Goal: Task Accomplishment & Management: Complete application form

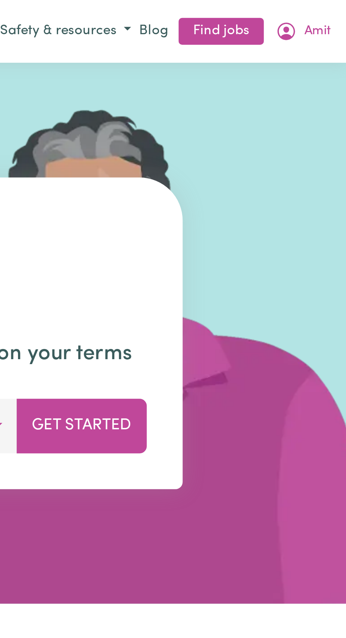
click at [300, 10] on link "Find jobs" at bounding box center [297, 12] width 34 height 11
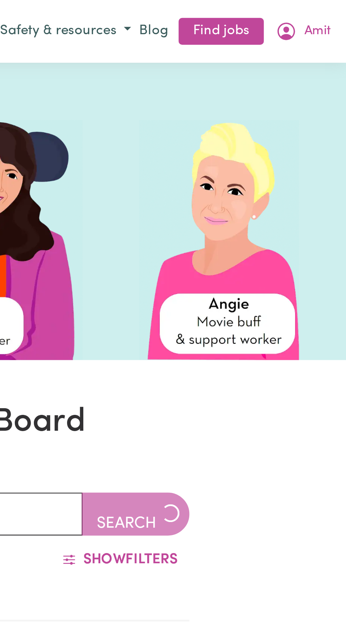
scroll to position [89, 0]
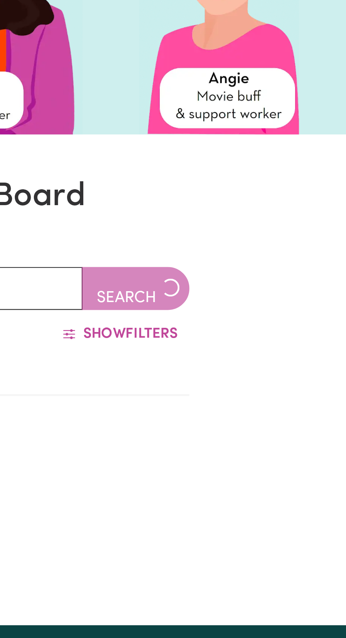
click at [267, 158] on div "Searching jobs..." at bounding box center [173, 188] width 222 height 66
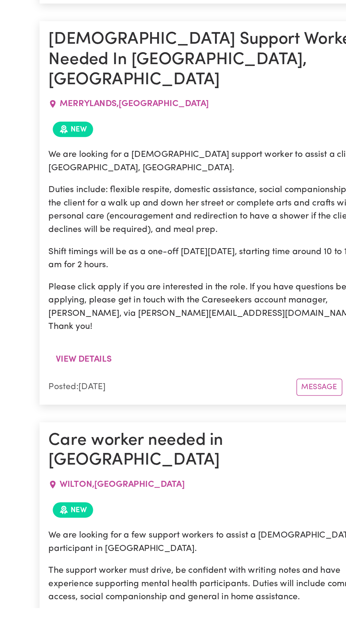
scroll to position [762, 0]
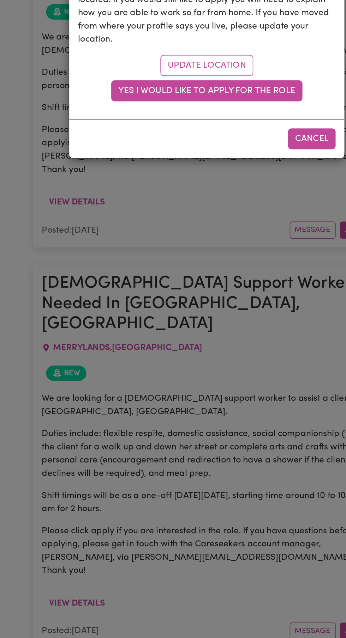
scroll to position [781, 0]
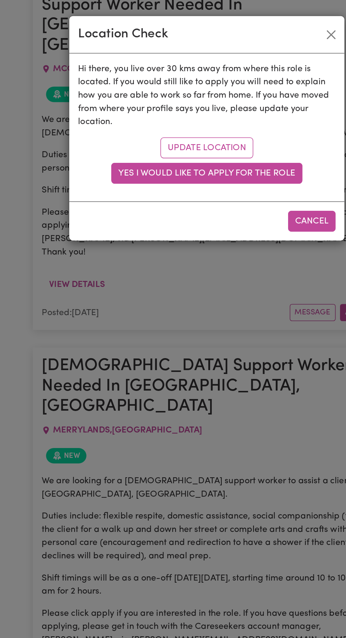
click at [186, 94] on link "Update location" at bounding box center [172, 94] width 59 height 13
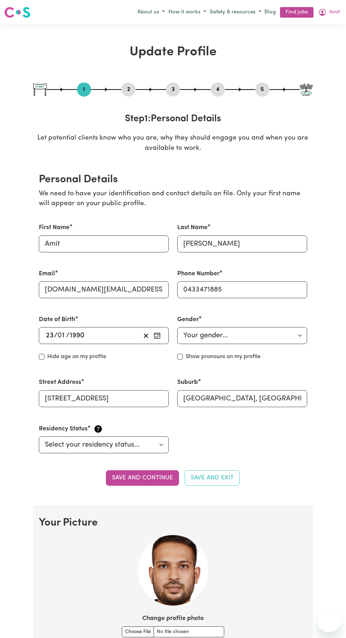
select select "[DEMOGRAPHIC_DATA]"
select select "[DEMOGRAPHIC_DATA] Work Visa"
select select "Studying a healthcare related degree or qualification"
select select "35"
select select "45"
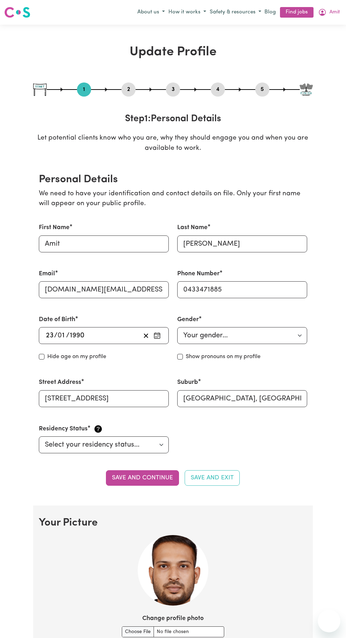
select select "45"
select select "50"
click at [138, 395] on input "Unit 2/10, Gilba Road" at bounding box center [104, 398] width 130 height 17
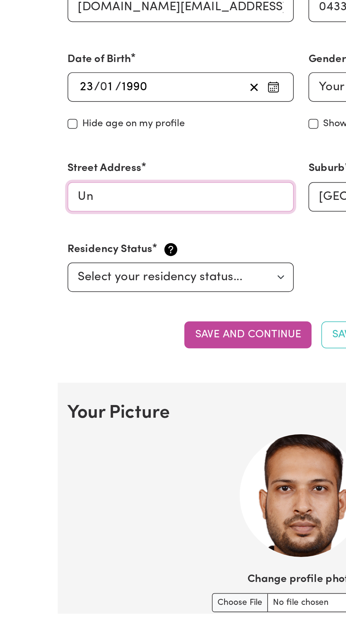
type input "U"
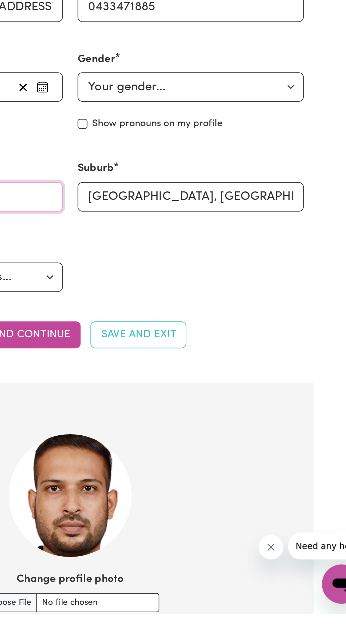
type input "[STREET_ADDRESS]"
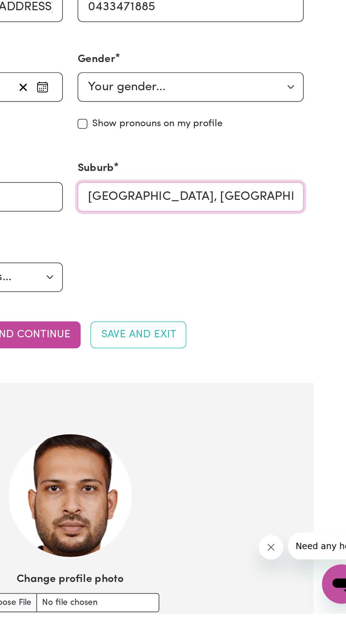
click at [292, 400] on input "PENDLE HILL, New South Wales, 2145" at bounding box center [242, 398] width 130 height 17
click at [299, 399] on input "PENDLE HILL, New South Wales, 2145" at bounding box center [242, 398] width 130 height 17
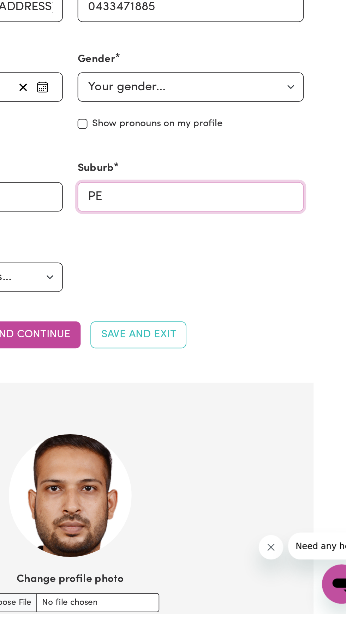
type input "P"
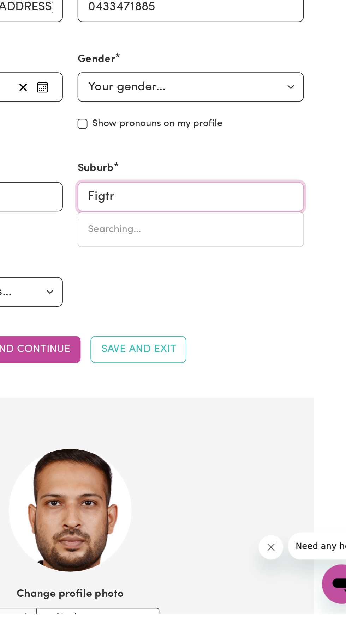
type input "Figtre"
type input "FigtreE, New South Wales, 2525"
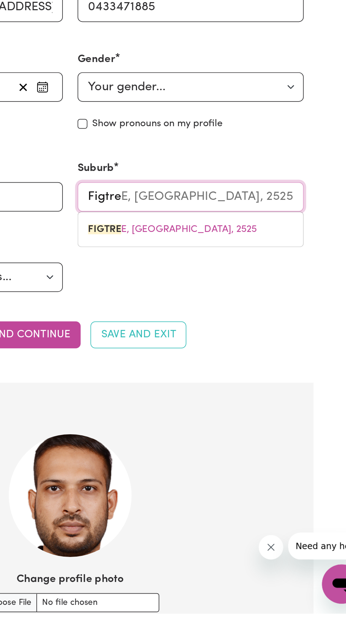
type input "Figtree"
type input "Figtree, New South Wales, 2525"
click at [266, 417] on span "FIGTREE , New South Wales, 2525" at bounding box center [231, 418] width 97 height 6
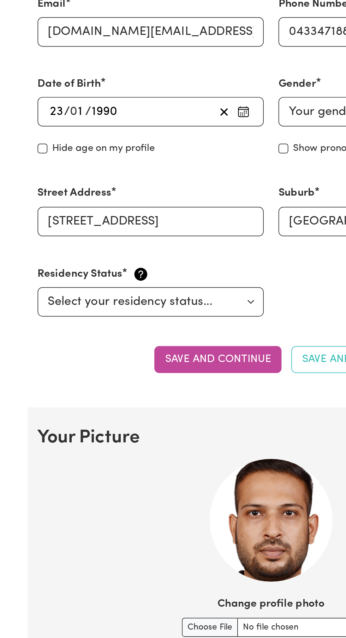
click at [144, 477] on button "Save and continue" at bounding box center [142, 479] width 73 height 16
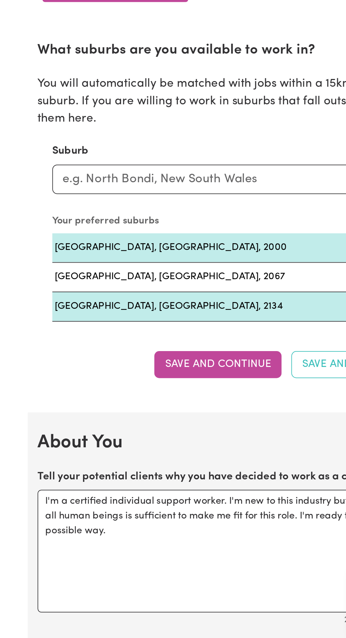
scroll to position [506, 0]
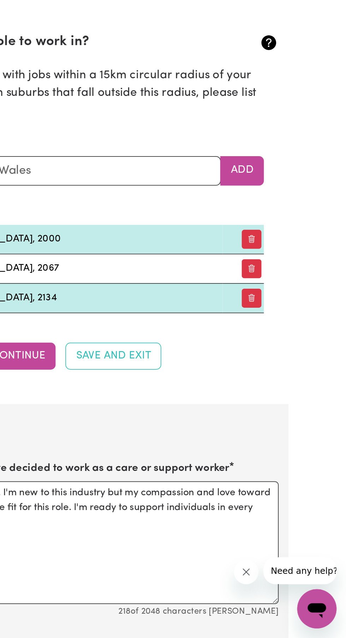
click at [292, 408] on button "button" at bounding box center [291, 409] width 11 height 11
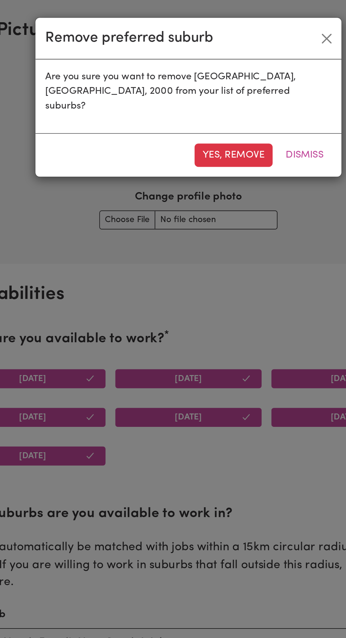
click at [200, 83] on button "Yes, remove" at bounding box center [198, 89] width 45 height 13
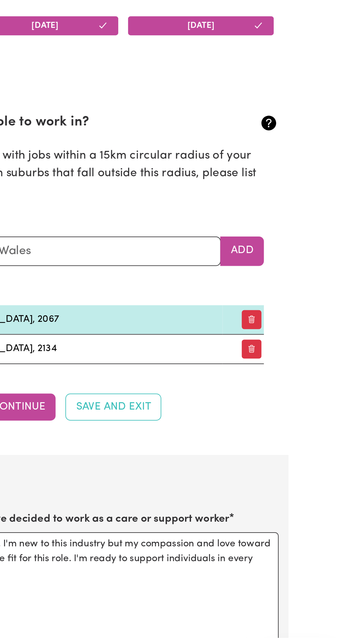
click at [292, 408] on button "button" at bounding box center [291, 409] width 11 height 11
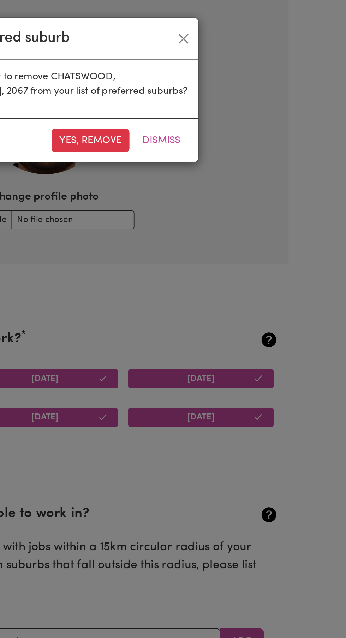
click at [200, 80] on button "Yes, remove" at bounding box center [198, 80] width 45 height 13
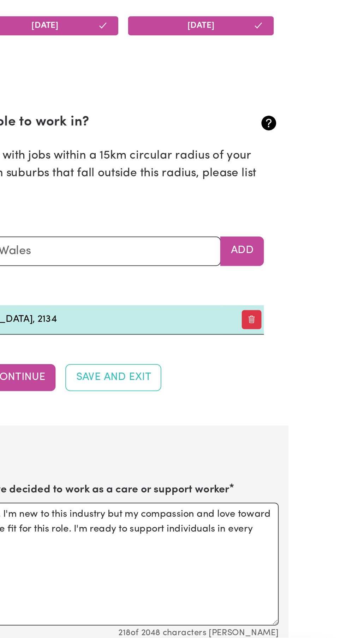
click at [295, 410] on button "button" at bounding box center [291, 409] width 11 height 11
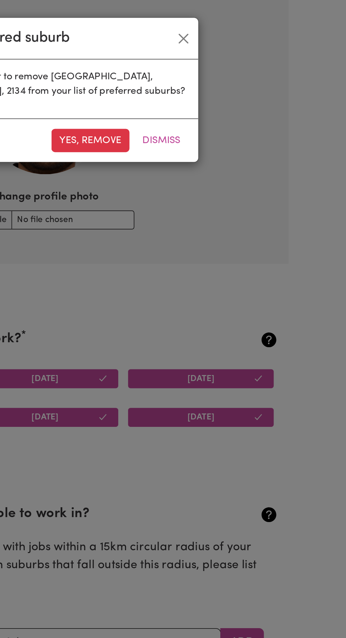
click at [206, 80] on button "Yes, remove" at bounding box center [198, 80] width 45 height 13
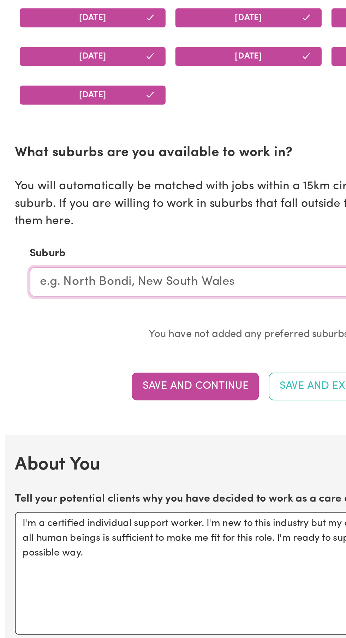
click at [174, 371] on input "text" at bounding box center [160, 369] width 227 height 17
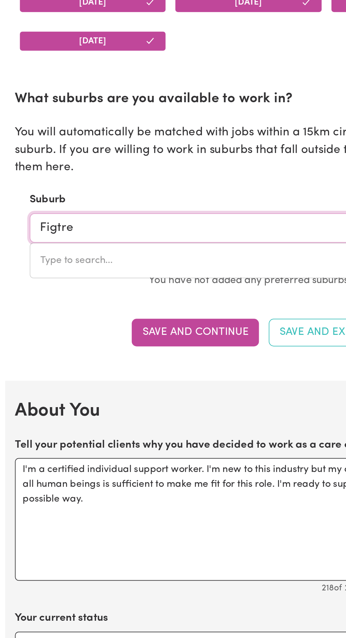
type input "Figtree"
type input "Figtree, New South Wales, 2525"
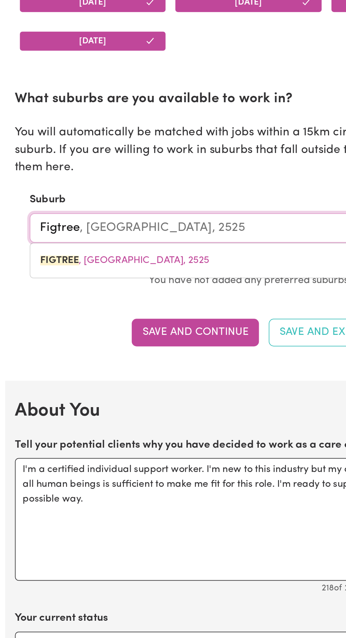
click at [170, 390] on link "FIGTREE , New South Wales, 2525" at bounding box center [161, 388] width 226 height 14
type input "[GEOGRAPHIC_DATA], [GEOGRAPHIC_DATA], 2525"
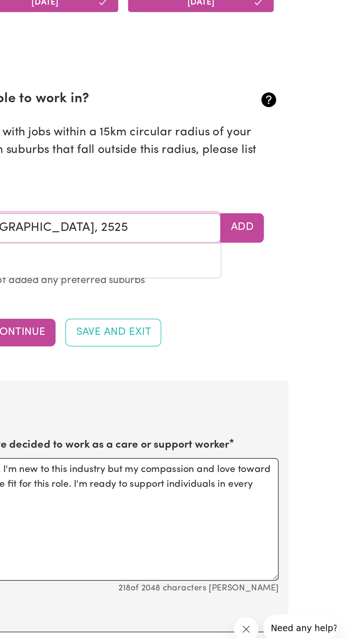
type input "[GEOGRAPHIC_DATA], [GEOGRAPHIC_DATA], 2525"
click at [294, 369] on button "Add" at bounding box center [285, 369] width 25 height 17
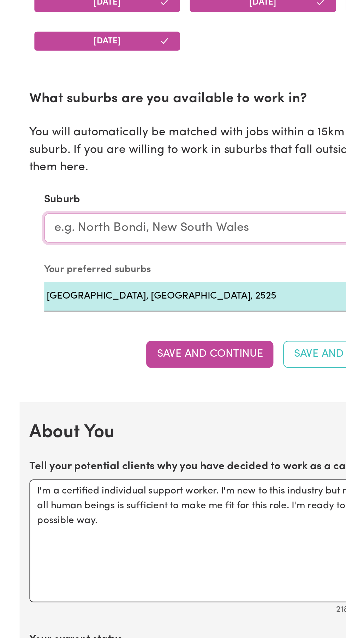
click at [163, 371] on input "text" at bounding box center [160, 369] width 227 height 17
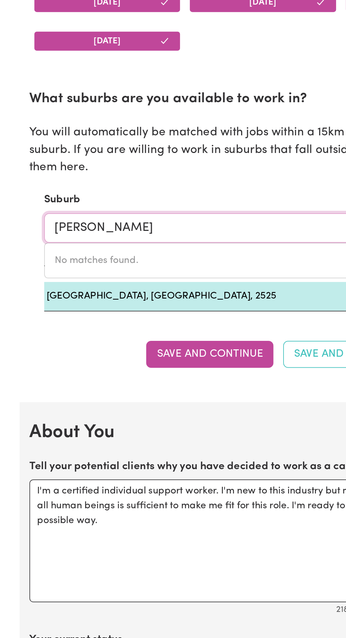
type input "Wollo"
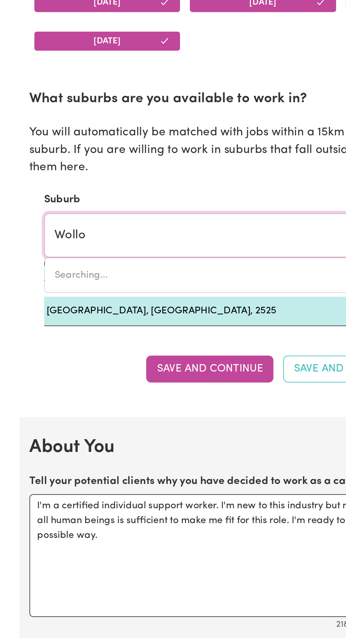
type input "WolloGORANG, New South Wales, 2581"
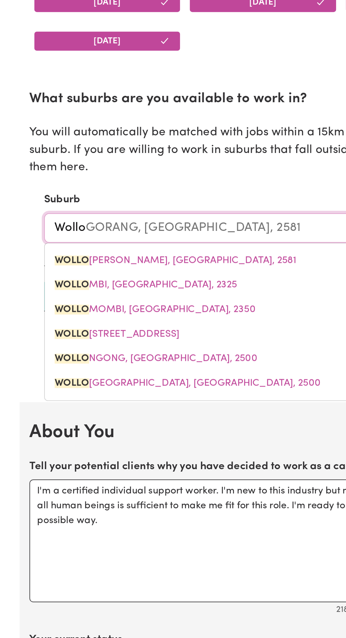
type input "Wollon"
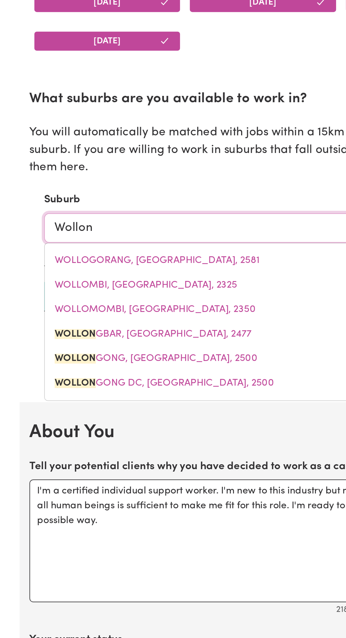
type input "Wollong"
type input "WollongBAR, New South Wales, 2477"
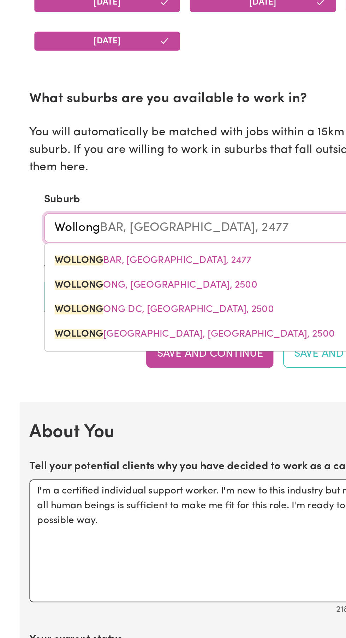
click at [155, 404] on span "WOLLONG ONG, New South Wales, 2500" at bounding box center [111, 403] width 116 height 6
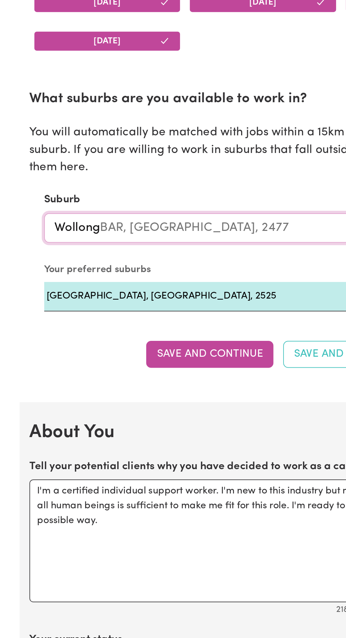
type input "WOLLONGONG, [GEOGRAPHIC_DATA], 2500"
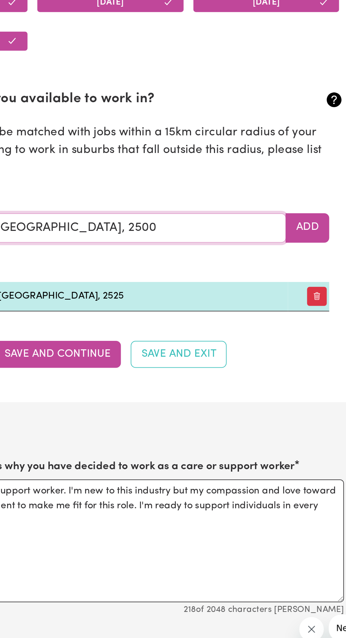
type input "WOLLONGONG, [GEOGRAPHIC_DATA], 2500"
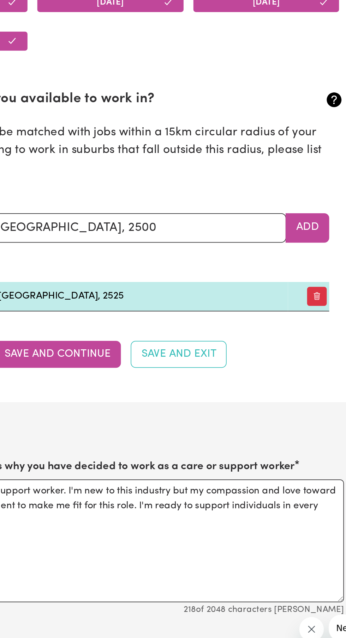
click at [286, 369] on button "Add" at bounding box center [285, 369] width 25 height 17
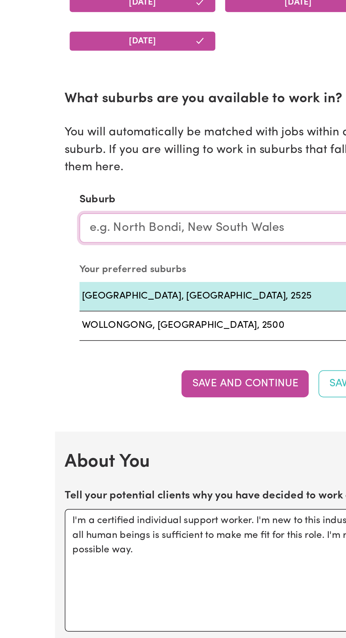
click at [153, 374] on input "text" at bounding box center [160, 369] width 227 height 17
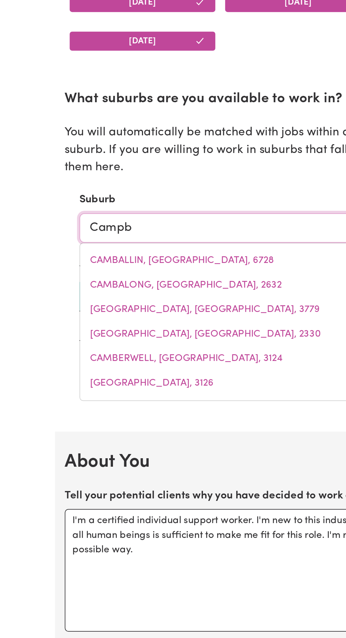
type input "Campbe"
type input "CampbeLL, Australian Capital Territory, 2612"
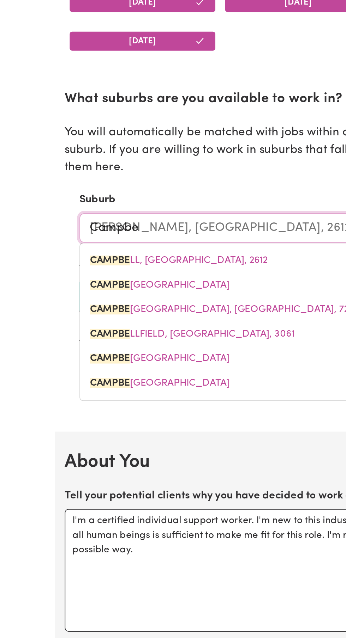
type input "Campbel"
type input "CampbelL, Australian Capital Territory, 2612"
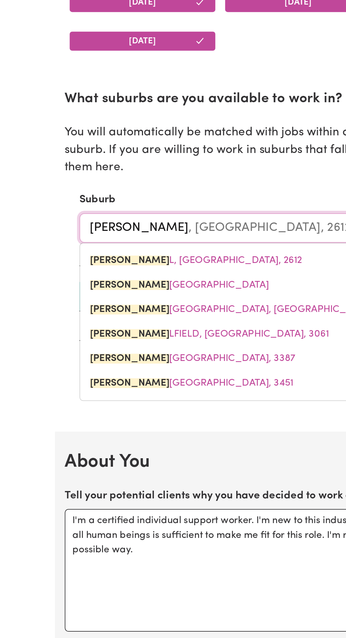
type input "Campbell"
type input "Campbell, Australian Capital Territory, 2612"
type input "Campbellt"
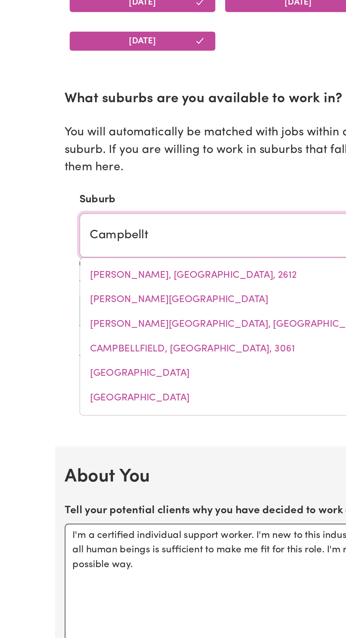
type input "Campbellto"
type input "CampbelltoWN, New South Wales, 2560"
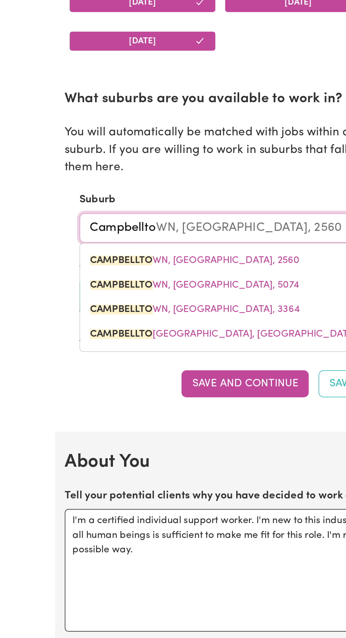
click at [150, 386] on span "CAMPBELLTO WN, New South Wales, 2560" at bounding box center [113, 389] width 120 height 6
type input "[GEOGRAPHIC_DATA], [GEOGRAPHIC_DATA], 2560"
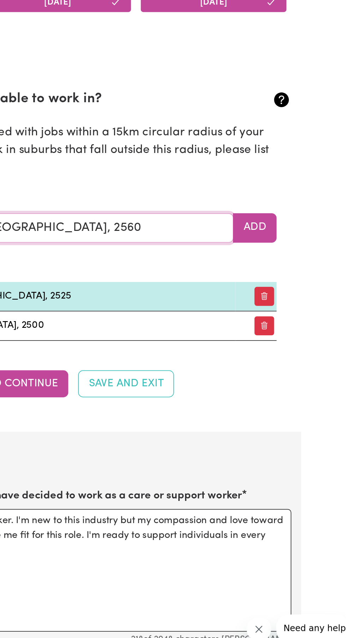
type input "[GEOGRAPHIC_DATA], [GEOGRAPHIC_DATA], 2560"
click at [294, 369] on button "Add" at bounding box center [285, 369] width 25 height 17
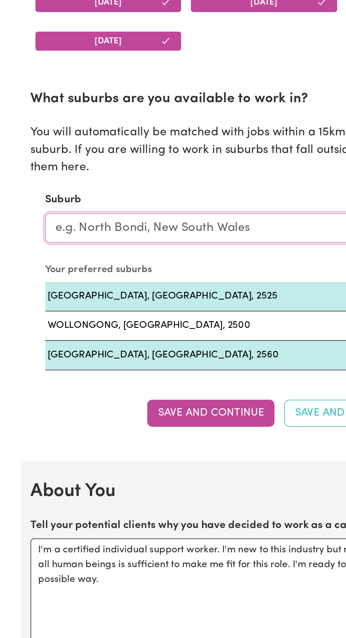
click at [160, 365] on input "text" at bounding box center [160, 369] width 227 height 17
type input "Wil"
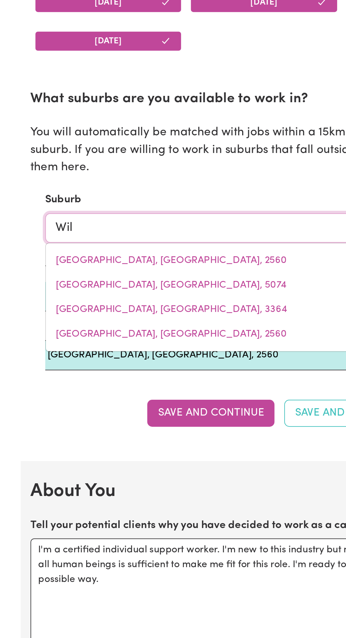
type input "WilBERFORCE, New South Wales, 2756"
type input "Wilt"
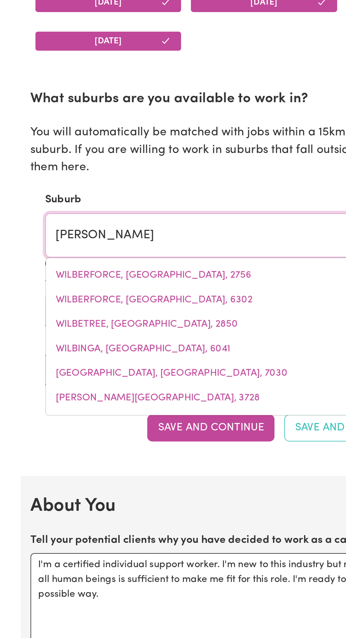
type input "Wilto"
type input "WiltoN, New South Wales, 2571"
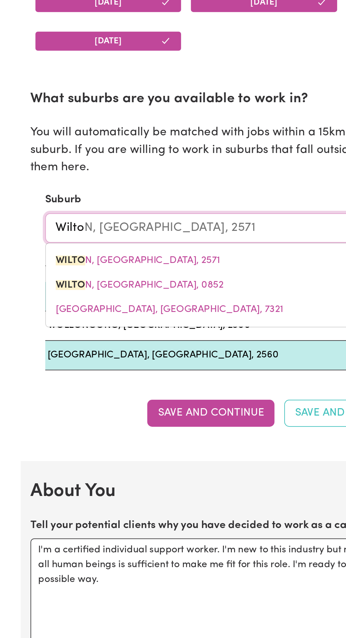
type input "Wilton"
type input "Wilton, New South Wales, 2571"
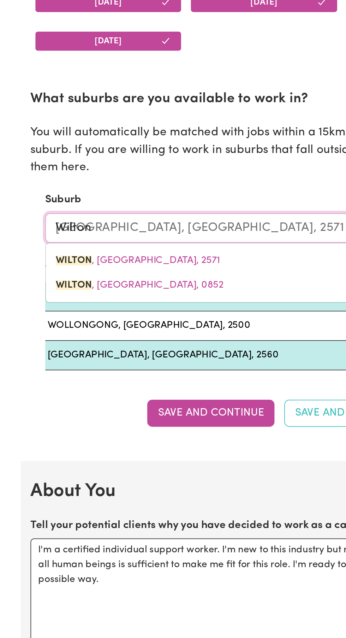
click at [144, 389] on link "WILTON , New South Wales, 2571" at bounding box center [161, 388] width 226 height 14
type input "[GEOGRAPHIC_DATA], [GEOGRAPHIC_DATA], 2571"
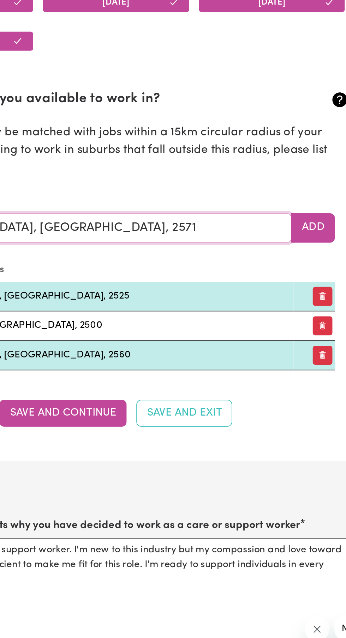
type input "[GEOGRAPHIC_DATA], [GEOGRAPHIC_DATA], 2571"
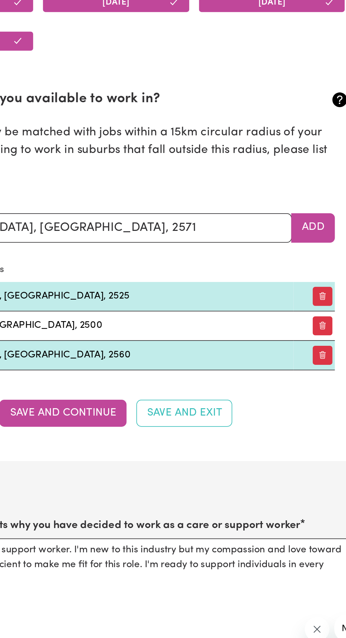
click at [285, 369] on button "Add" at bounding box center [285, 369] width 25 height 17
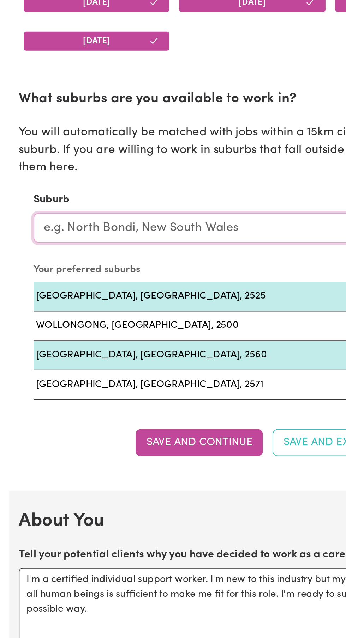
click at [172, 369] on input "text" at bounding box center [160, 369] width 227 height 17
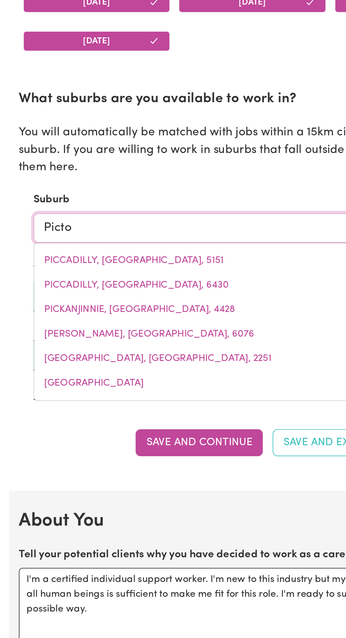
type input "Picton"
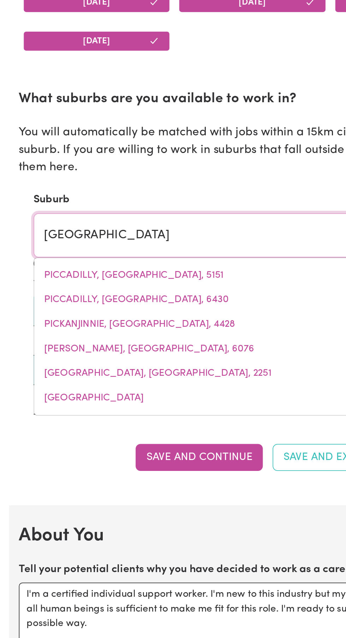
type input "Picton, New South Wales, 2571"
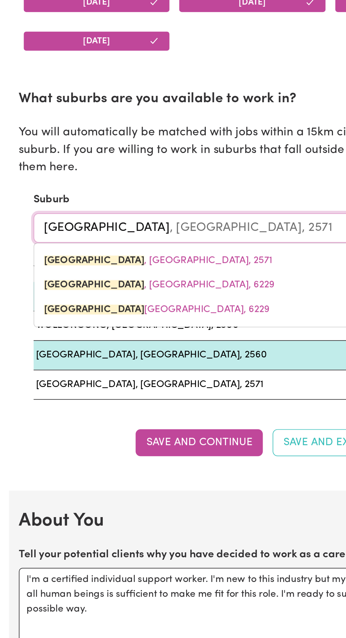
click at [143, 388] on link "PICTON , New South Wales, 2571" at bounding box center [161, 388] width 226 height 14
type input "[GEOGRAPHIC_DATA], [GEOGRAPHIC_DATA], 2571"
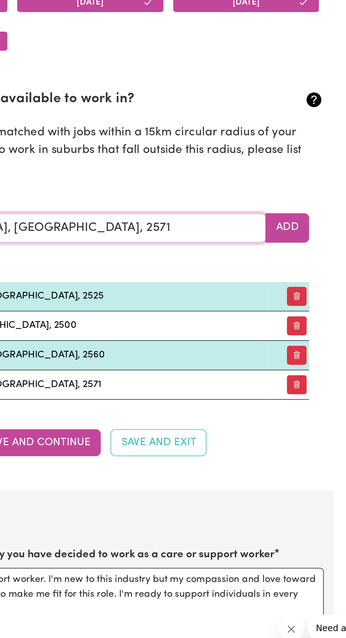
type input "[GEOGRAPHIC_DATA], [GEOGRAPHIC_DATA], 2571"
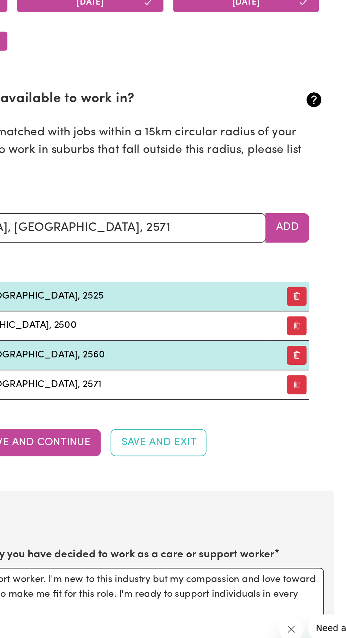
click at [294, 369] on button "Add" at bounding box center [285, 369] width 25 height 17
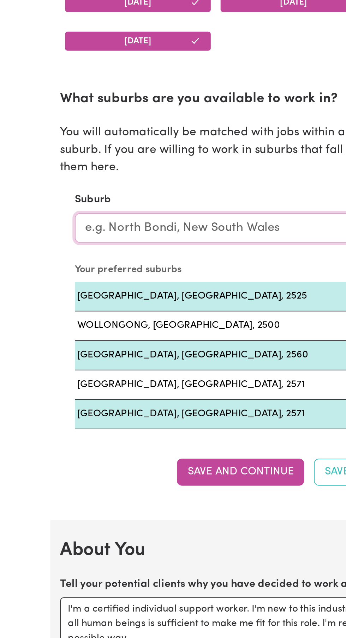
click at [145, 370] on input "text" at bounding box center [160, 369] width 227 height 17
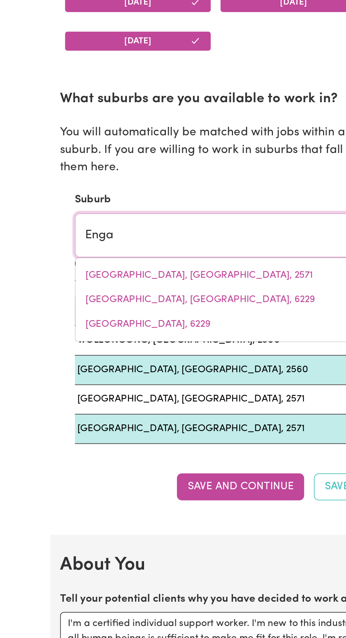
type input "Engad"
type input "EngadINE, New South Wales, 2233"
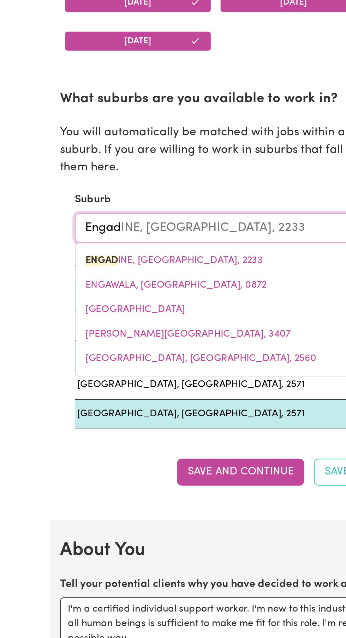
click at [157, 387] on link "ENGAD INE, New South Wales, 2233" at bounding box center [161, 388] width 226 height 14
type input "ENGADINE, [GEOGRAPHIC_DATA], 2233"
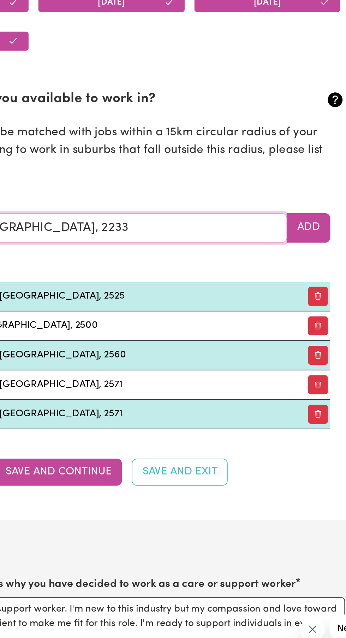
type input "ENGADINE, [GEOGRAPHIC_DATA], 2233"
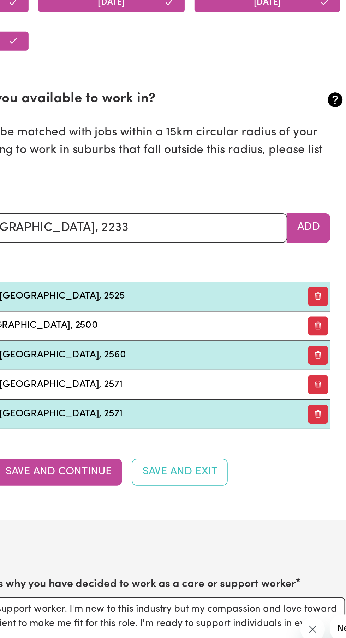
click at [289, 372] on button "Add" at bounding box center [285, 369] width 25 height 17
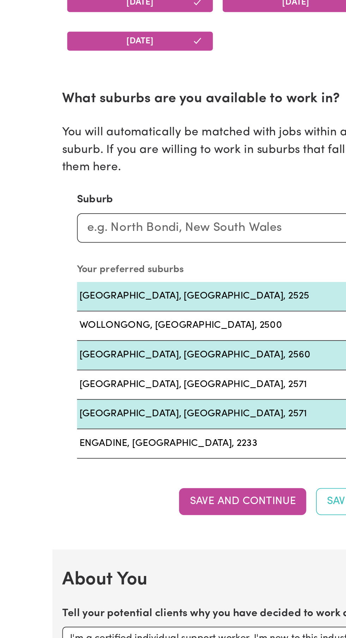
click at [119, 527] on button "Save and Continue" at bounding box center [142, 527] width 73 height 16
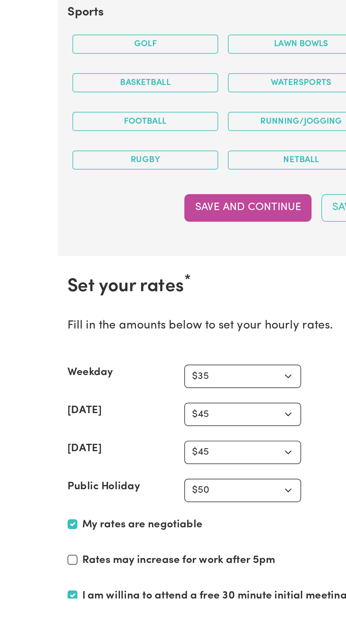
scroll to position [1294, 0]
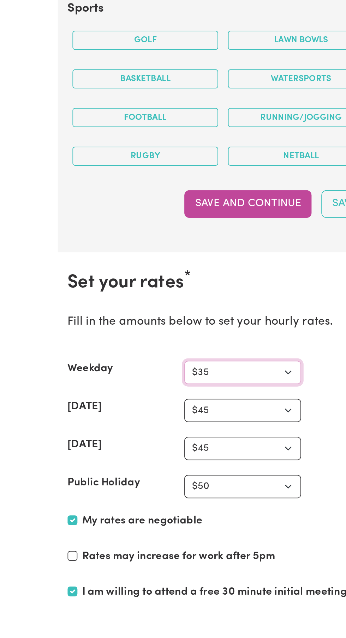
click at [163, 508] on select "N/A $35 $37 $38 $39 $40 $41 $42 $43 $44 $45 $46 $47 $48 $49 $50 $51 $52 $53 $54…" at bounding box center [139, 508] width 67 height 13
select select "45"
click at [166, 528] on select "N/A $37 $38 $39 $40 $41 $42 $43 $44 $45 $46 $47 $48 $49 $50 $51 $52 $53 $54 $55…" at bounding box center [139, 530] width 67 height 13
select select "50"
click at [165, 551] on select "N/A $37 $38 $39 $40 $41 $42 $43 $44 $45 $46 $47 $48 $49 $50 $51 $52 $53 $54 $55…" at bounding box center [139, 552] width 67 height 13
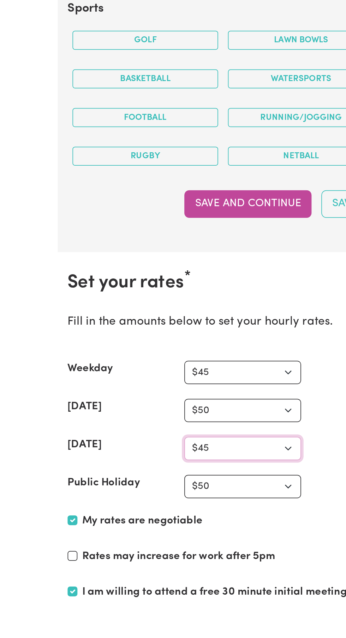
select select "60"
click at [160, 575] on select "N/A $37 $38 $39 $40 $41 $42 $43 $44 $45 $46 $47 $48 $49 $50 $51 $52 $53 $54 $55…" at bounding box center [139, 574] width 67 height 13
select select "70"
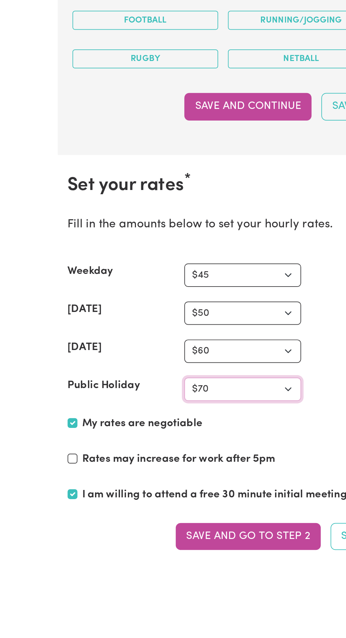
scroll to position [1350, 0]
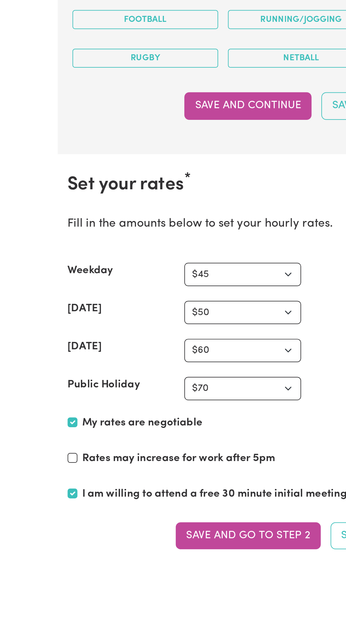
click at [154, 604] on button "Save and go to Step 2" at bounding box center [142, 603] width 83 height 16
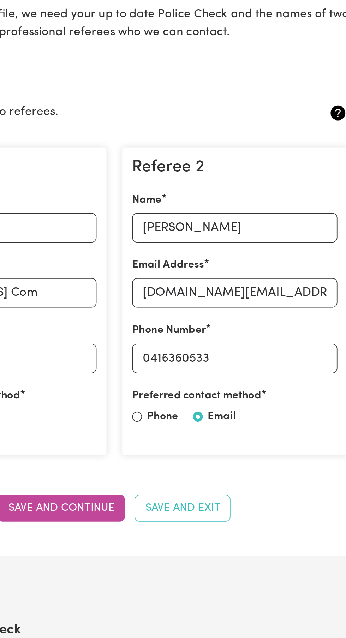
scroll to position [18, 0]
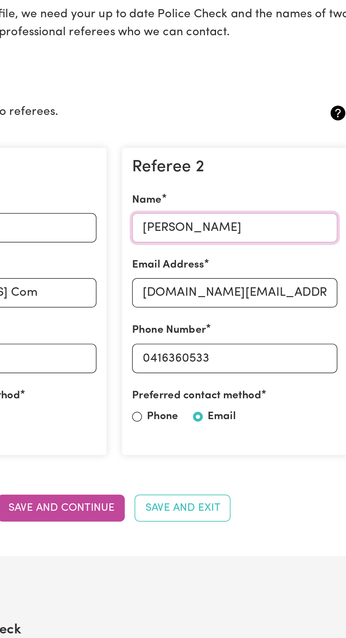
click at [276, 242] on input "Milan Aiyanna Areyada" at bounding box center [242, 242] width 118 height 17
type input "M"
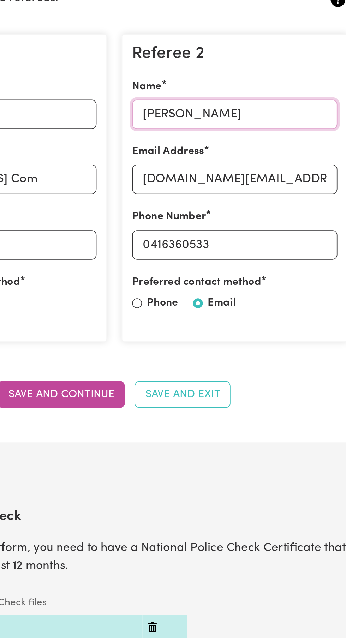
type input "Fareen Khan"
click at [287, 280] on input "milan.aiyanna.ma@gmail.com" at bounding box center [242, 280] width 118 height 17
type input "milan.aiyanna.ma@gmail.co"
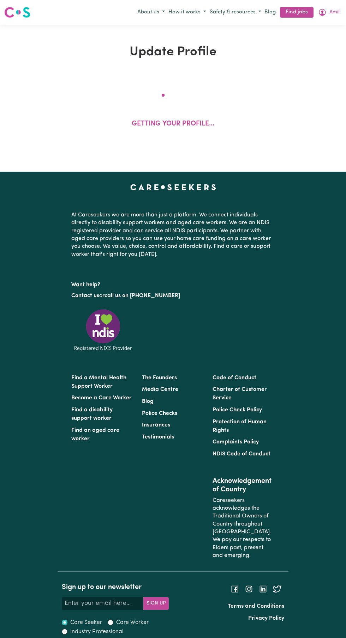
select select "[DEMOGRAPHIC_DATA]"
select select "[DEMOGRAPHIC_DATA] Work Visa"
select select "Studying a healthcare related degree or qualification"
select select "45"
select select "50"
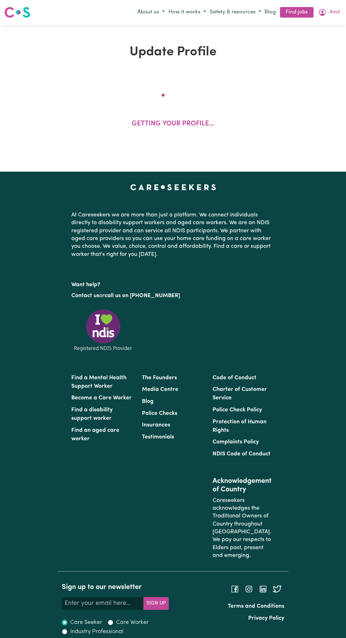
select select "60"
select select "70"
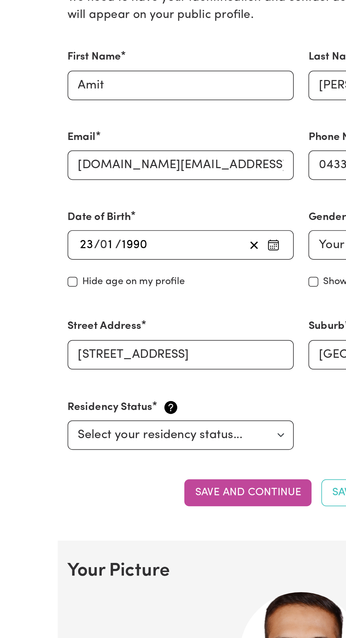
click at [130, 460] on button "Save and continue" at bounding box center [142, 461] width 73 height 16
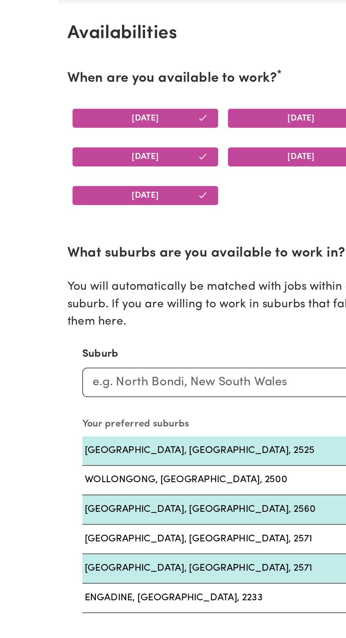
scroll to position [505, 0]
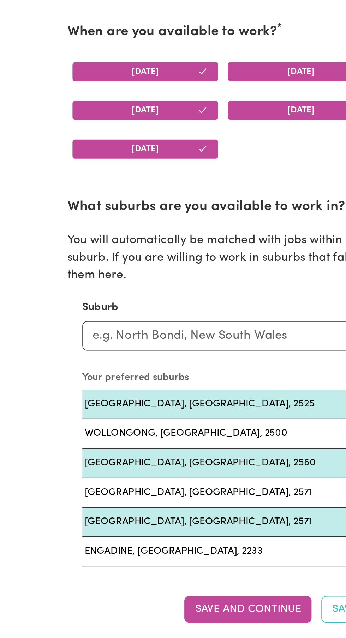
click at [135, 526] on button "Save and Continue" at bounding box center [142, 528] width 73 height 16
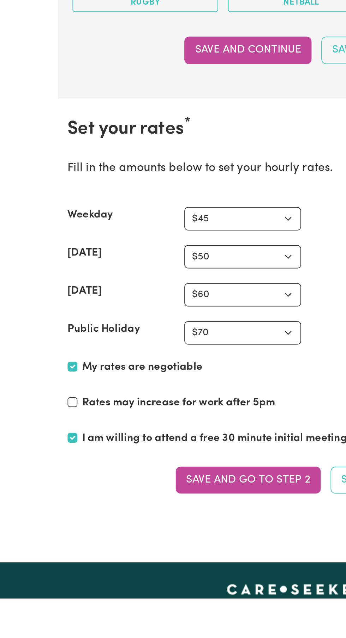
scroll to position [1385, 0]
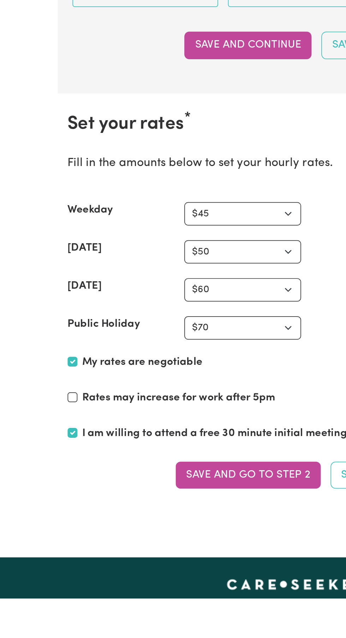
click at [156, 567] on button "Save and go to Step 2" at bounding box center [142, 568] width 83 height 16
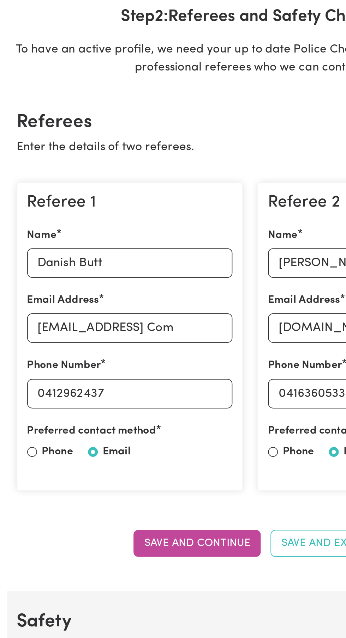
scroll to position [76, 0]
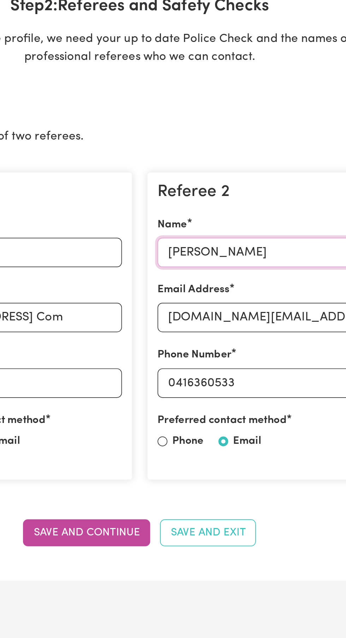
click at [275, 186] on input "[PERSON_NAME]" at bounding box center [242, 184] width 118 height 17
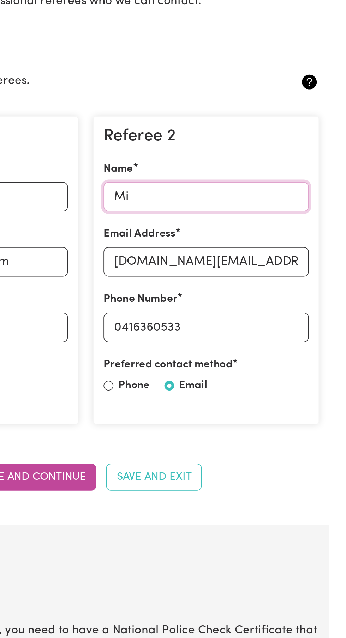
type input "M"
type input "[PERSON_NAME]"
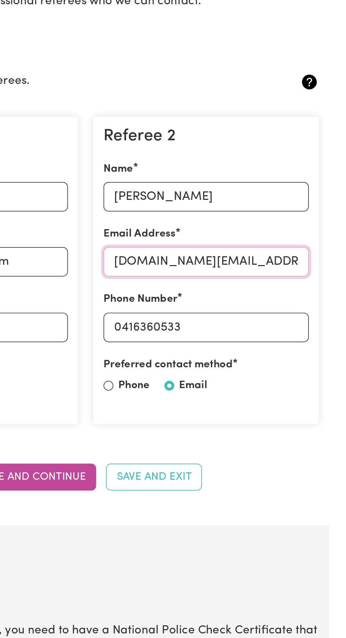
click at [275, 219] on input "[DOMAIN_NAME][EMAIL_ADDRESS][DOMAIN_NAME]" at bounding box center [242, 221] width 118 height 17
click at [274, 222] on input "[DOMAIN_NAME][EMAIL_ADDRESS][DOMAIN_NAME]" at bounding box center [242, 221] width 118 height 17
click at [256, 225] on input "[DOMAIN_NAME][EMAIL_ADDRESS][DOMAIN_NAME]" at bounding box center [242, 221] width 118 height 17
click at [259, 218] on input "[DOMAIN_NAME][EMAIL_ADDRESS][DOMAIN_NAME]" at bounding box center [242, 221] width 118 height 17
type input "fareenkhan20@hotmail.com"
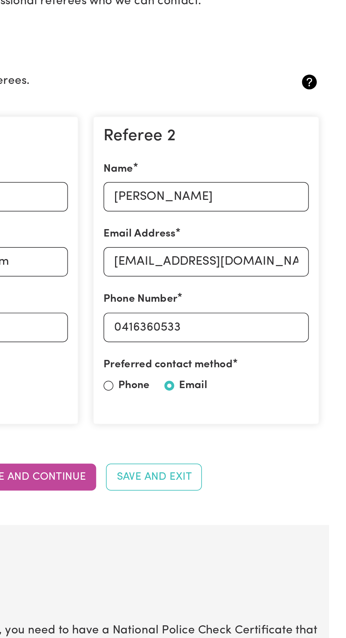
click at [290, 238] on div "Referee 2 Name Fareen Khan Email Address fareenkhan20@hotmail.com Phone Number …" at bounding box center [242, 226] width 130 height 177
click at [275, 259] on input "0416360533" at bounding box center [242, 259] width 118 height 17
type input "0"
type input "0451696942"
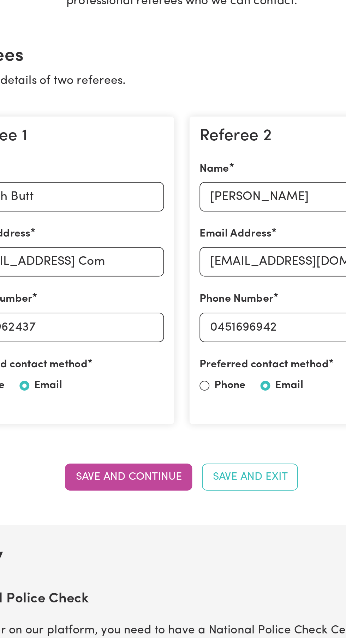
click at [149, 347] on button "Save and Continue" at bounding box center [142, 346] width 73 height 16
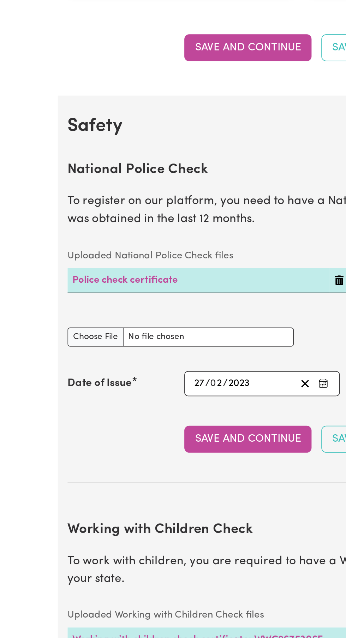
scroll to position [393, 0]
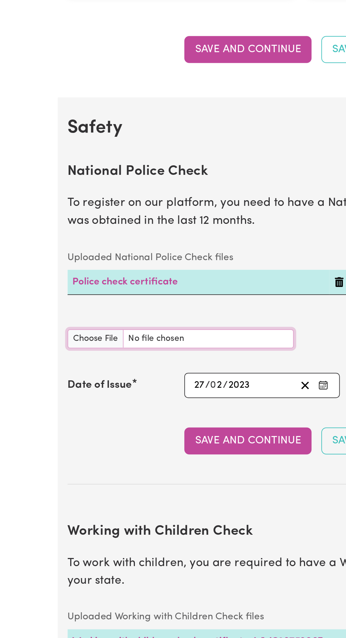
click at [134, 192] on input "National Police Check document" at bounding box center [104, 194] width 130 height 11
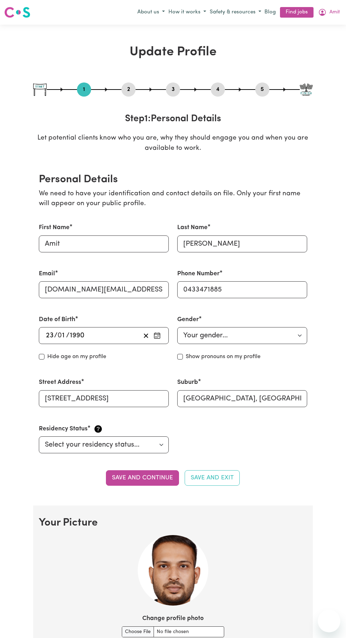
select select "[DEMOGRAPHIC_DATA]"
select select "Temporary Work Visa"
select select "Studying a healthcare related degree or qualification"
select select "45"
select select "50"
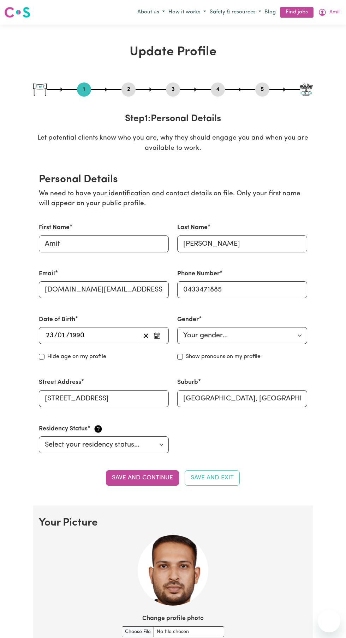
select select "60"
select select "70"
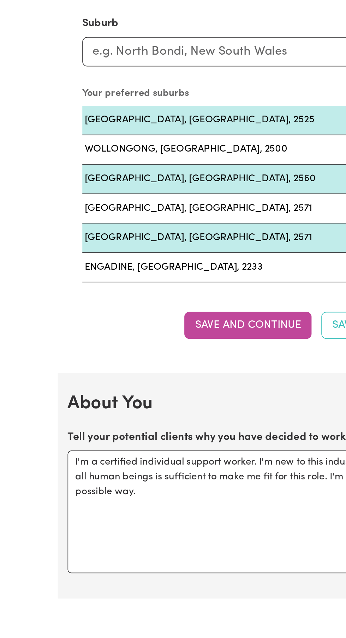
scroll to position [552, 0]
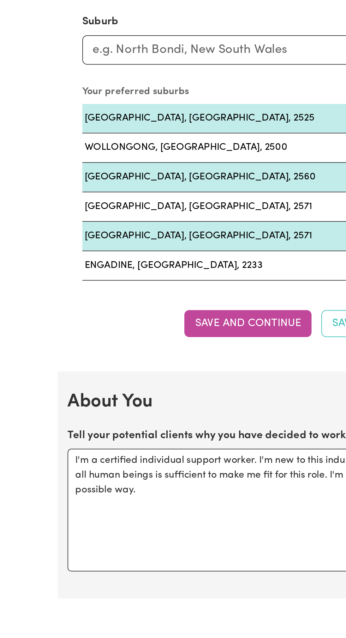
click at [151, 481] on button "Save and Continue" at bounding box center [142, 481] width 73 height 16
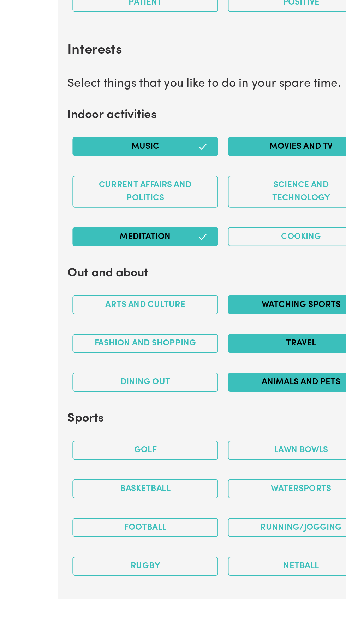
scroll to position [1060, 0]
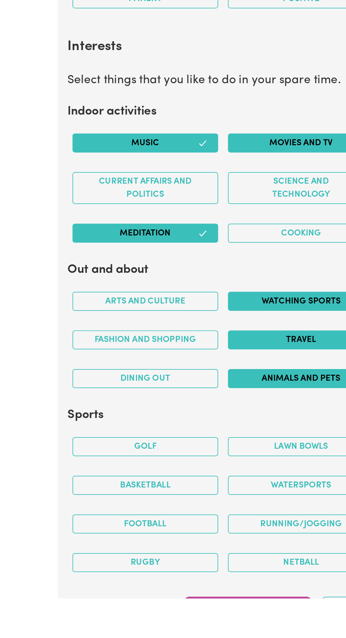
click at [143, 638] on button "Save and Continue" at bounding box center [142, 645] width 73 height 16
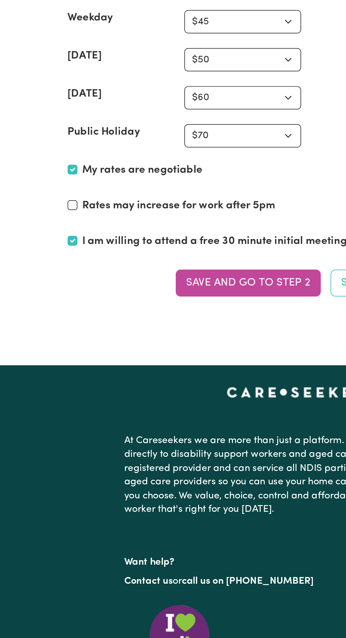
scroll to position [1778, 0]
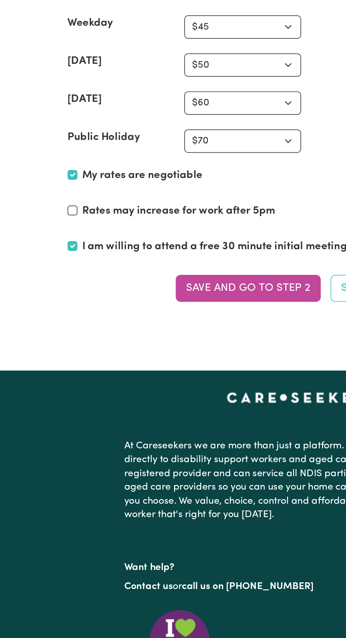
click at [156, 175] on button "Save and go to Step 2" at bounding box center [142, 175] width 83 height 16
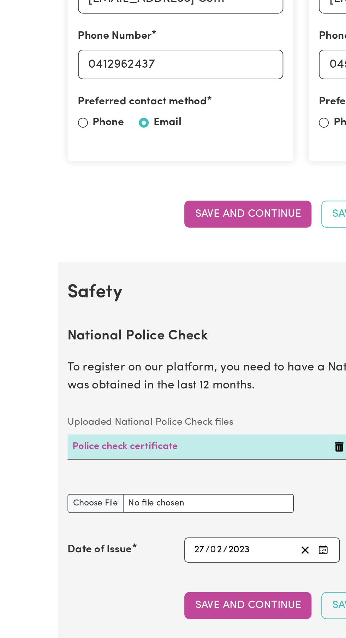
scroll to position [0, 0]
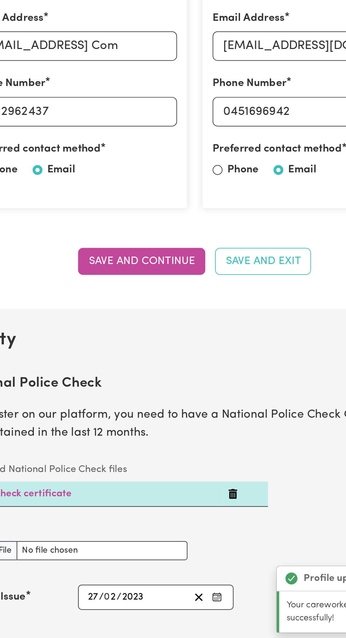
click at [151, 422] on button "Save and Continue" at bounding box center [142, 422] width 73 height 16
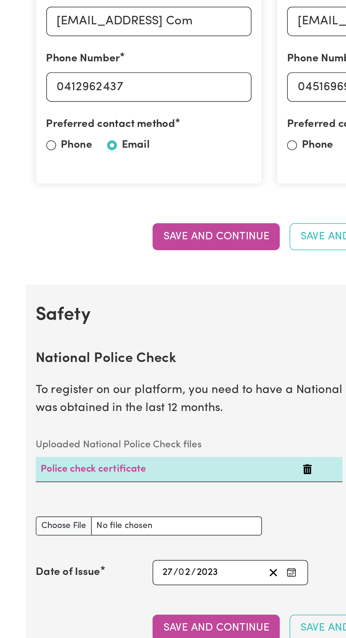
scroll to position [284, 0]
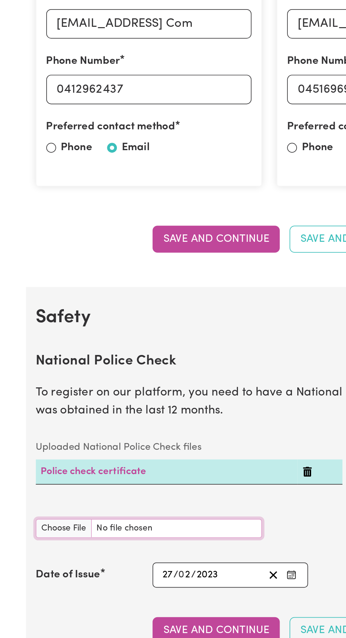
click at [65, 304] on input "National Police Check document" at bounding box center [104, 303] width 130 height 11
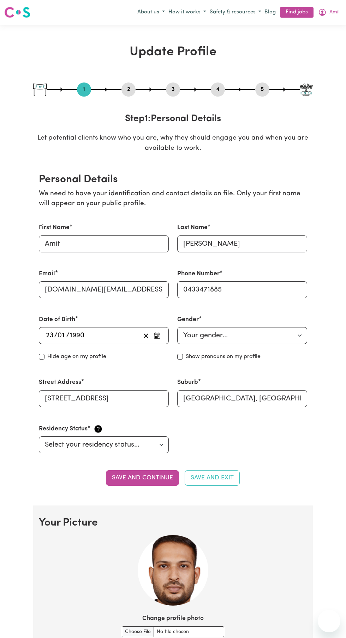
select select "[DEMOGRAPHIC_DATA]"
select select "[DEMOGRAPHIC_DATA] Work Visa"
select select "Studying a healthcare related degree or qualification"
select select "45"
select select "50"
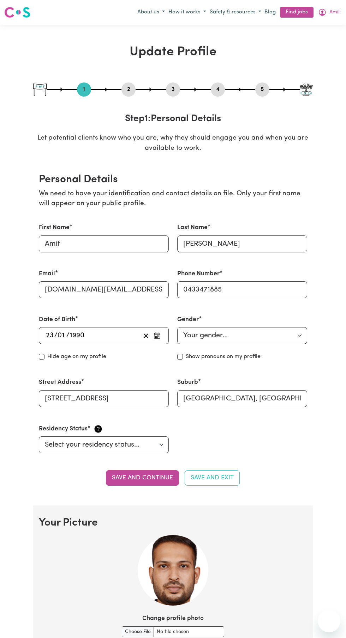
select select "60"
select select "70"
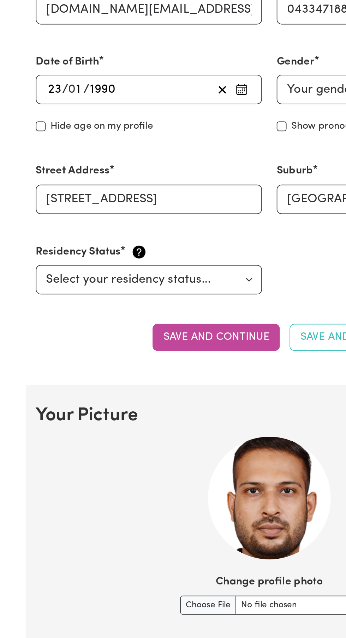
click at [152, 194] on button "Save and continue" at bounding box center [142, 194] width 73 height 16
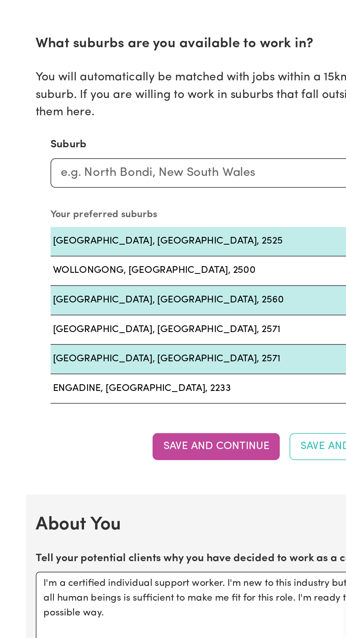
scroll to position [505, 0]
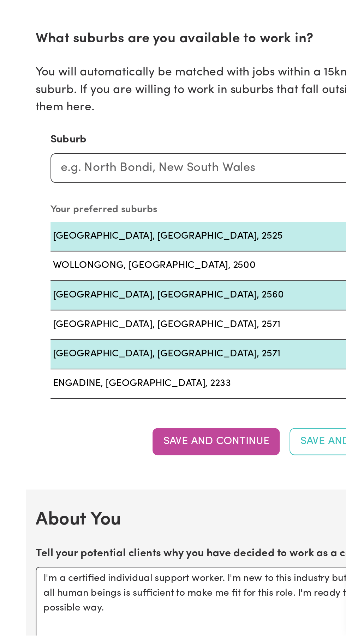
click at [144, 528] on button "Save and Continue" at bounding box center [142, 527] width 73 height 16
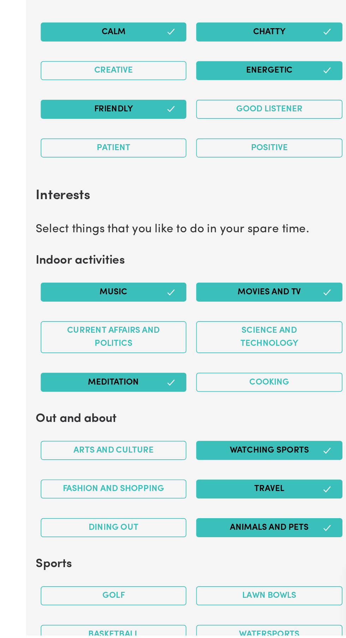
scroll to position [1060, 0]
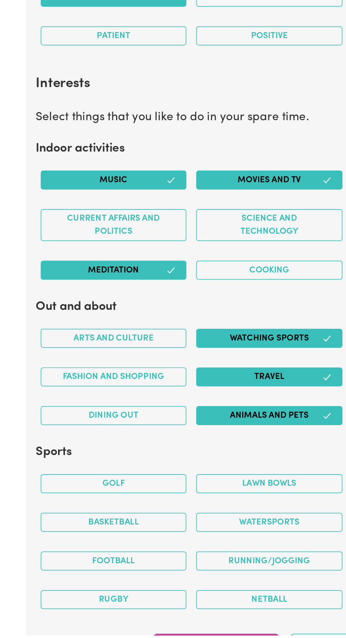
click at [135, 638] on button "Save and Continue" at bounding box center [142, 645] width 73 height 16
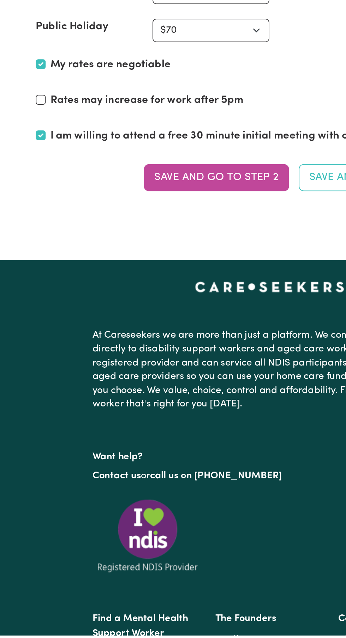
scroll to position [1733, 0]
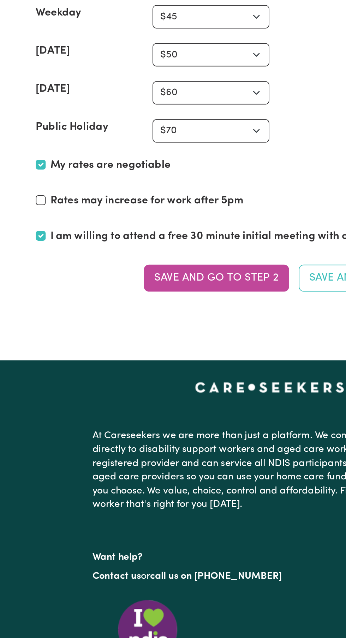
click at [163, 219] on button "Save and go to Step 2" at bounding box center [142, 217] width 83 height 16
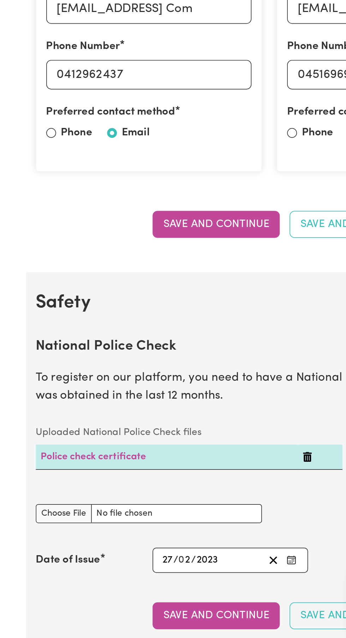
scroll to position [0, 0]
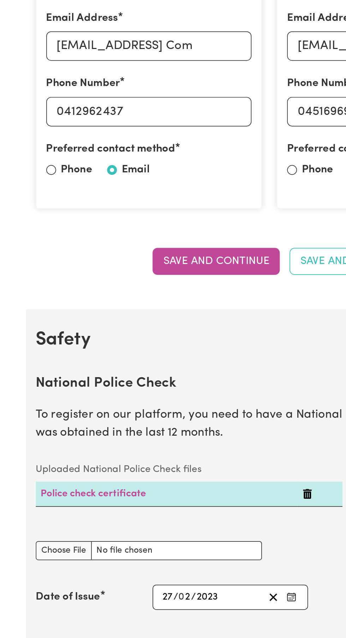
click at [151, 424] on button "Save and Continue" at bounding box center [142, 422] width 73 height 16
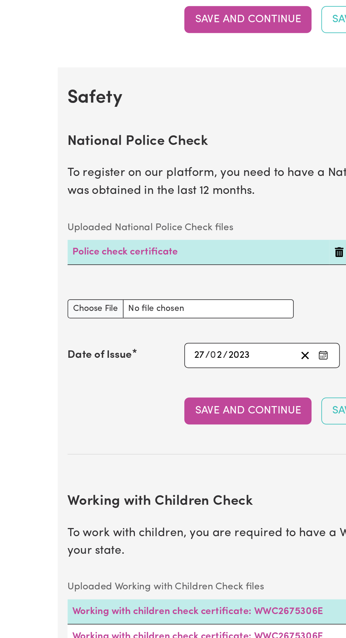
scroll to position [410, 0]
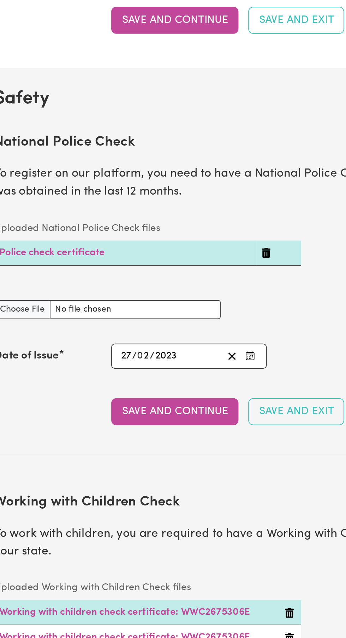
click at [195, 145] on icon "Delete Police check certificate" at bounding box center [195, 146] width 6 height 6
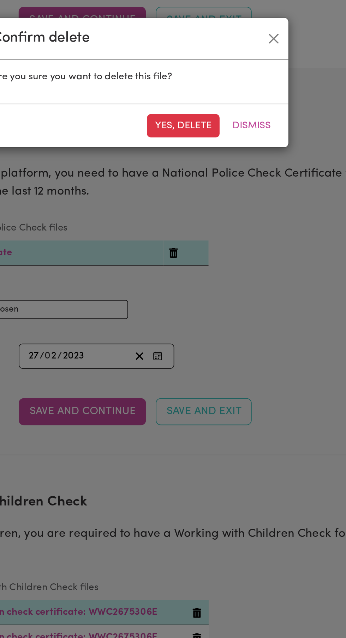
click at [250, 72] on button "Dismiss" at bounding box center [239, 72] width 31 height 13
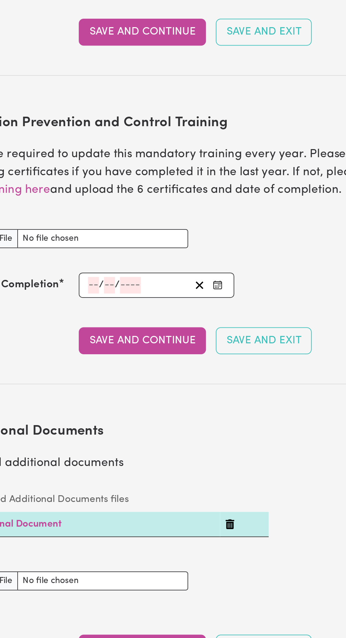
scroll to position [963, 0]
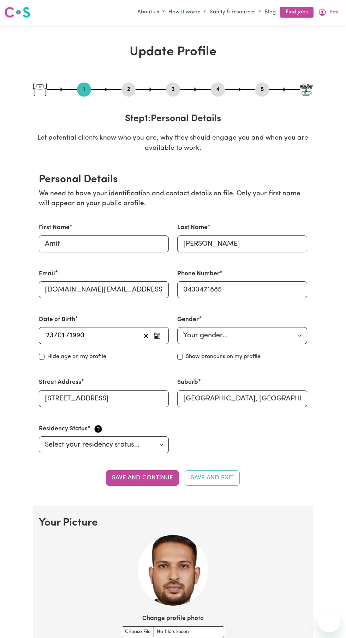
select select "[DEMOGRAPHIC_DATA]"
select select "[DEMOGRAPHIC_DATA] Work Visa"
select select "Studying a healthcare related degree or qualification"
select select "45"
select select "50"
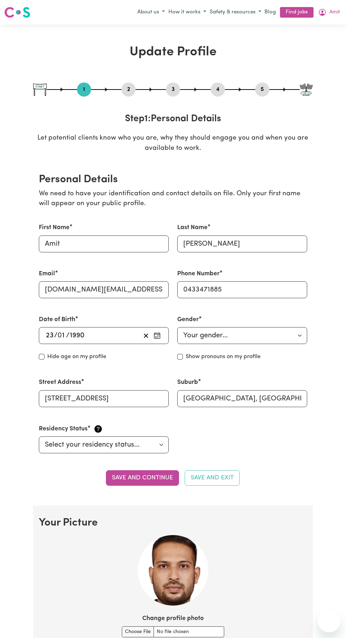
select select "60"
select select "70"
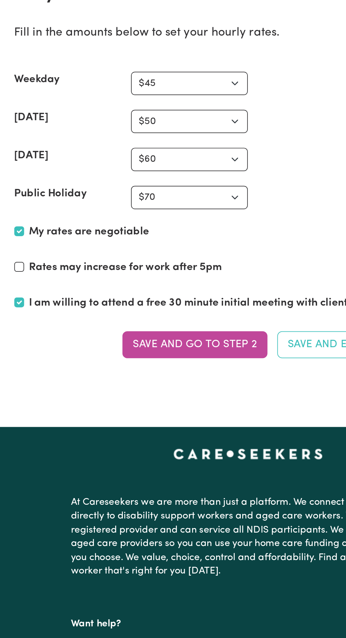
scroll to position [1752, 0]
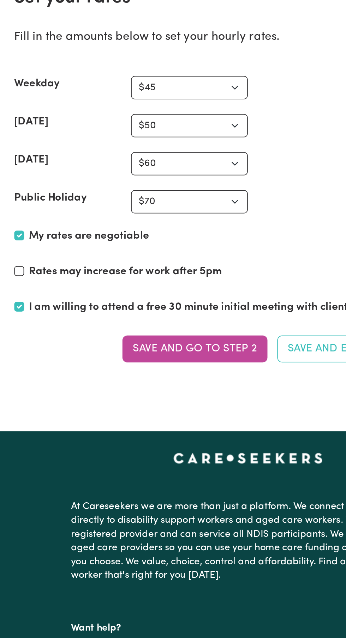
click at [146, 200] on button "Save and go to Step 2" at bounding box center [142, 201] width 83 height 16
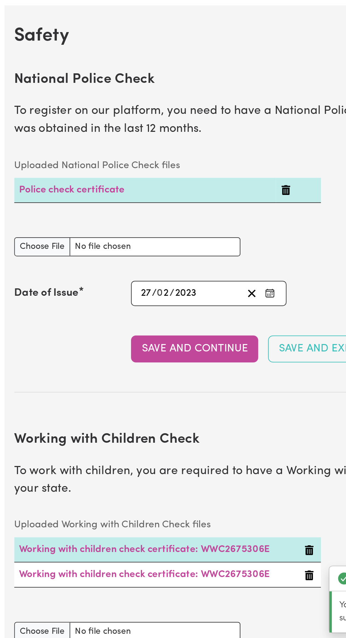
scroll to position [0, 0]
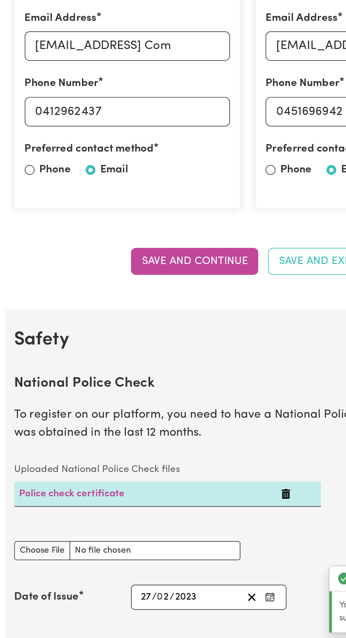
click at [149, 423] on button "Save and Continue" at bounding box center [142, 422] width 73 height 16
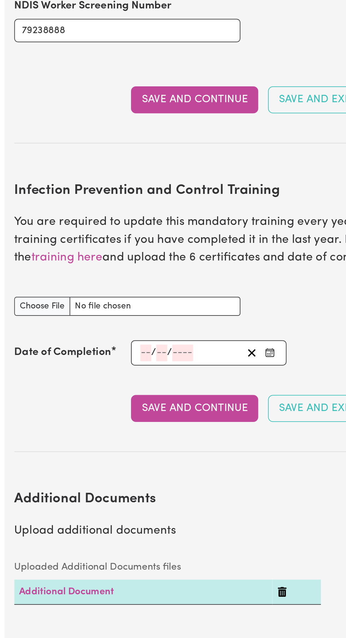
scroll to position [1076, 0]
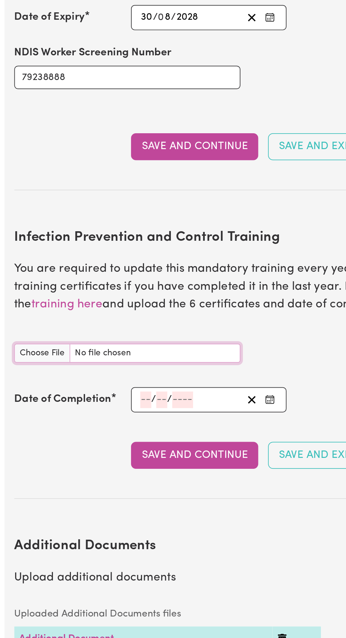
click at [69, 203] on input "Infection Prevention and Control Training document" at bounding box center [104, 203] width 130 height 11
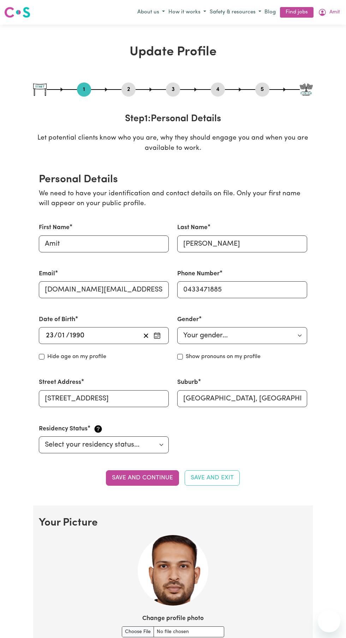
select select "[DEMOGRAPHIC_DATA]"
select select "[DEMOGRAPHIC_DATA] Work Visa"
select select "Studying a healthcare related degree or qualification"
select select "45"
select select "50"
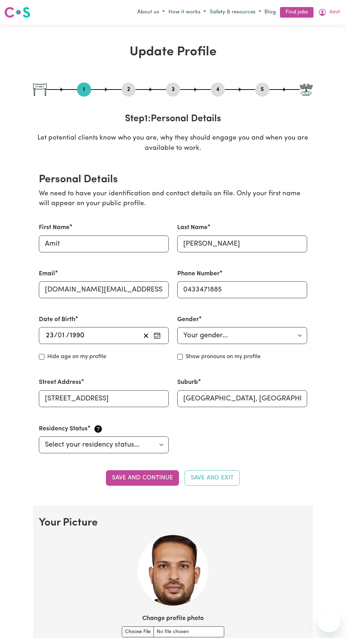
select select "60"
select select "70"
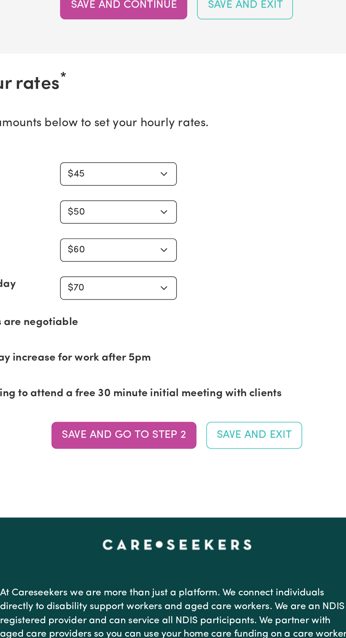
scroll to position [1603, 0]
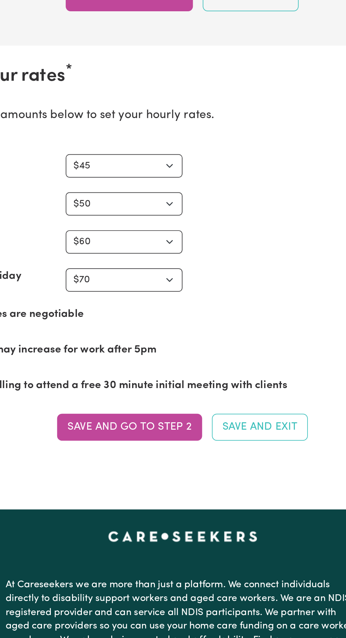
click at [159, 351] on button "Save and go to Step 2" at bounding box center [142, 351] width 83 height 16
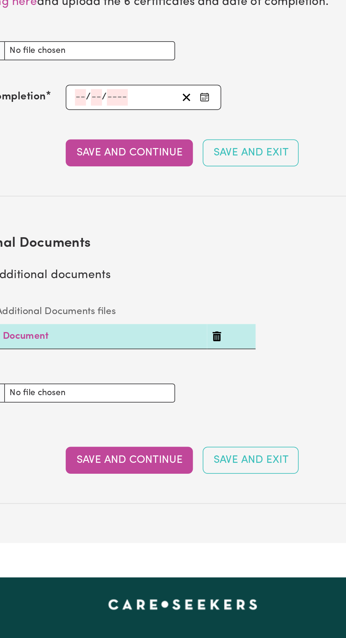
scroll to position [1247, 0]
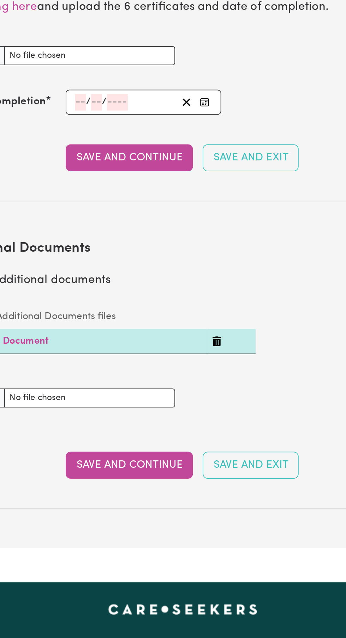
click at [154, 268] on button "Save and Continue" at bounding box center [142, 268] width 73 height 16
select select "2022"
select select "Certificate III (Individual Support)"
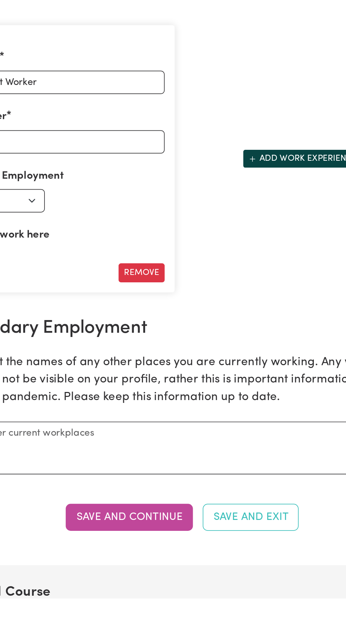
scroll to position [784, 0]
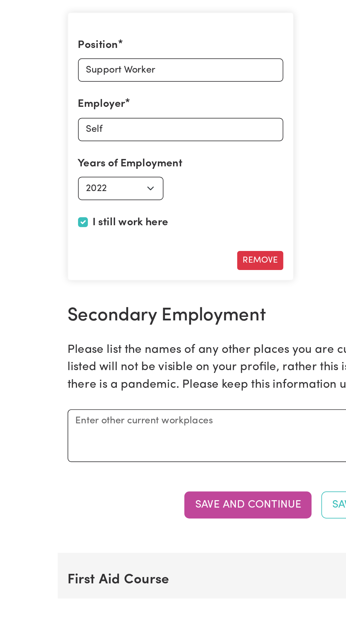
click at [150, 585] on button "Save and Continue" at bounding box center [142, 585] width 73 height 16
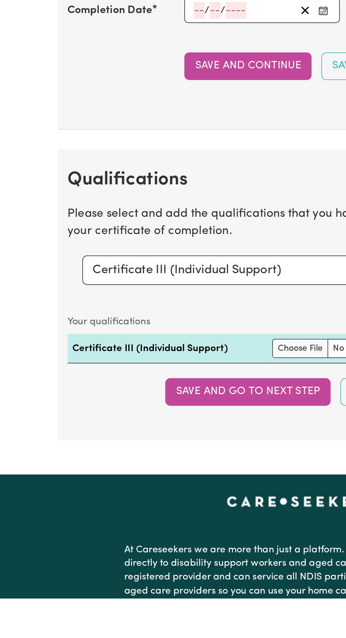
scroll to position [1396, 0]
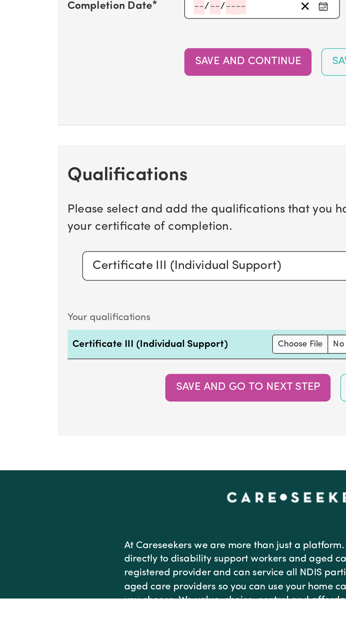
click at [155, 517] on button "Save and go to next step" at bounding box center [142, 517] width 95 height 16
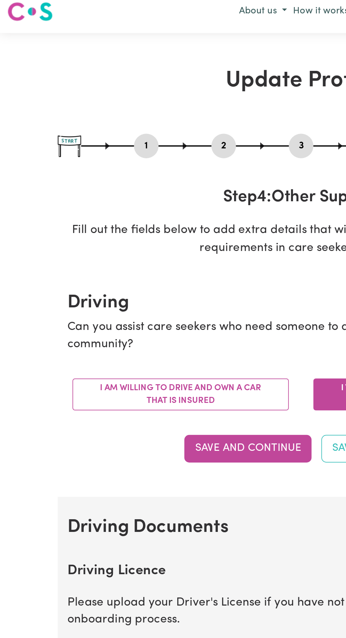
scroll to position [5, 0]
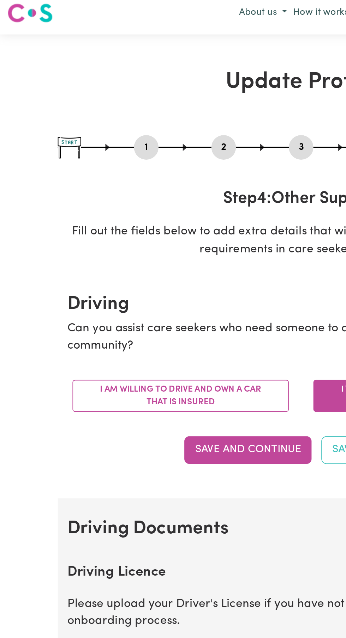
click at [143, 226] on button "I am willing to drive and own a car that is insured" at bounding box center [104, 227] width 124 height 18
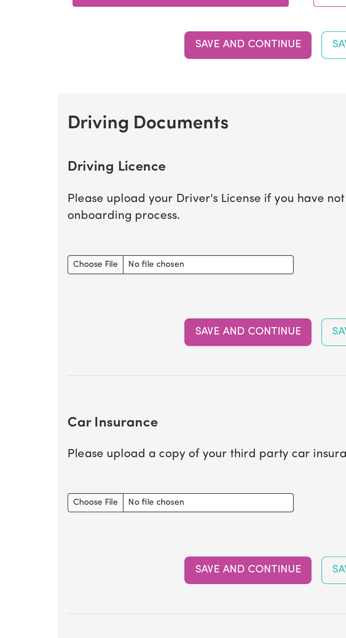
scroll to position [0, 0]
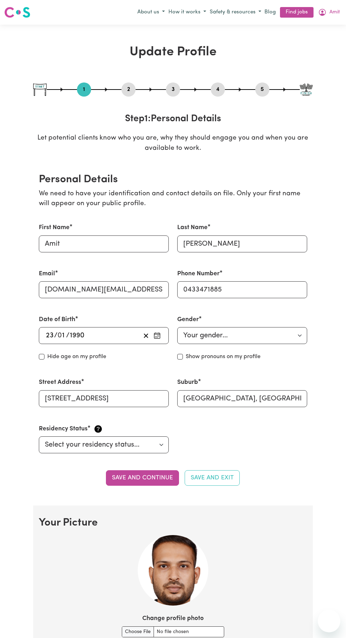
select select "[DEMOGRAPHIC_DATA]"
select select "[DEMOGRAPHIC_DATA] Work Visa"
select select "Studying a healthcare related degree or qualification"
select select "45"
select select "50"
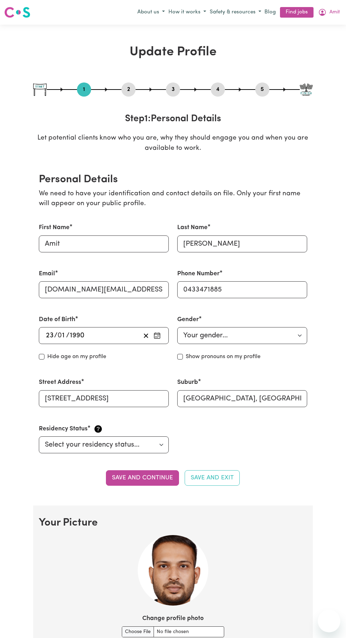
select select "60"
select select "70"
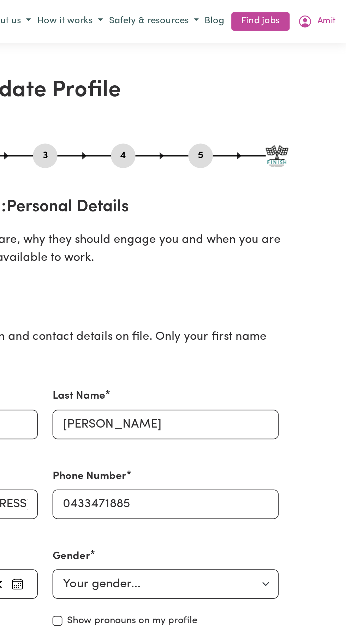
click at [337, 12] on button "Amit" at bounding box center [328, 12] width 25 height 12
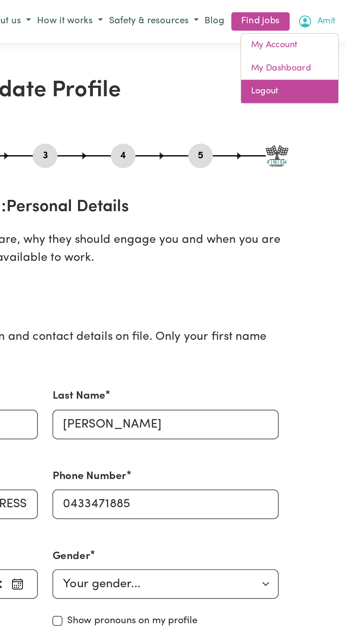
click at [324, 56] on link "Logout" at bounding box center [313, 52] width 56 height 13
